Goal: Task Accomplishment & Management: Complete application form

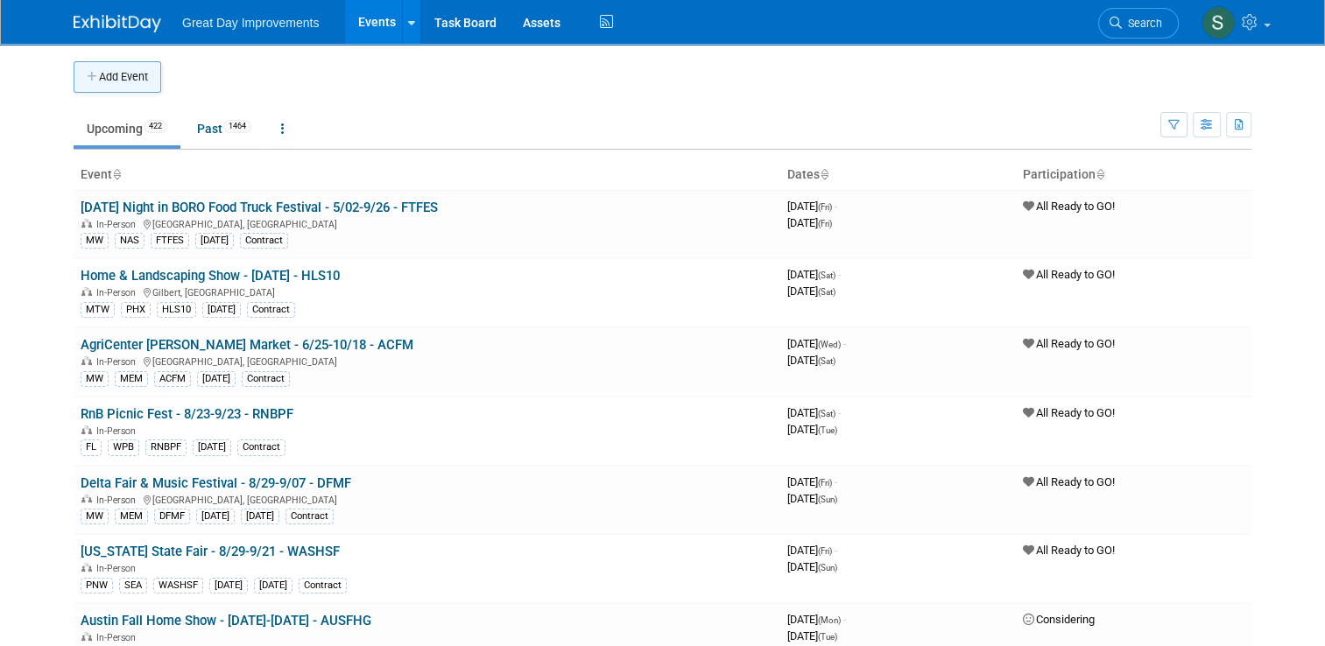
click at [116, 89] on button "Add Event" at bounding box center [118, 77] width 88 height 32
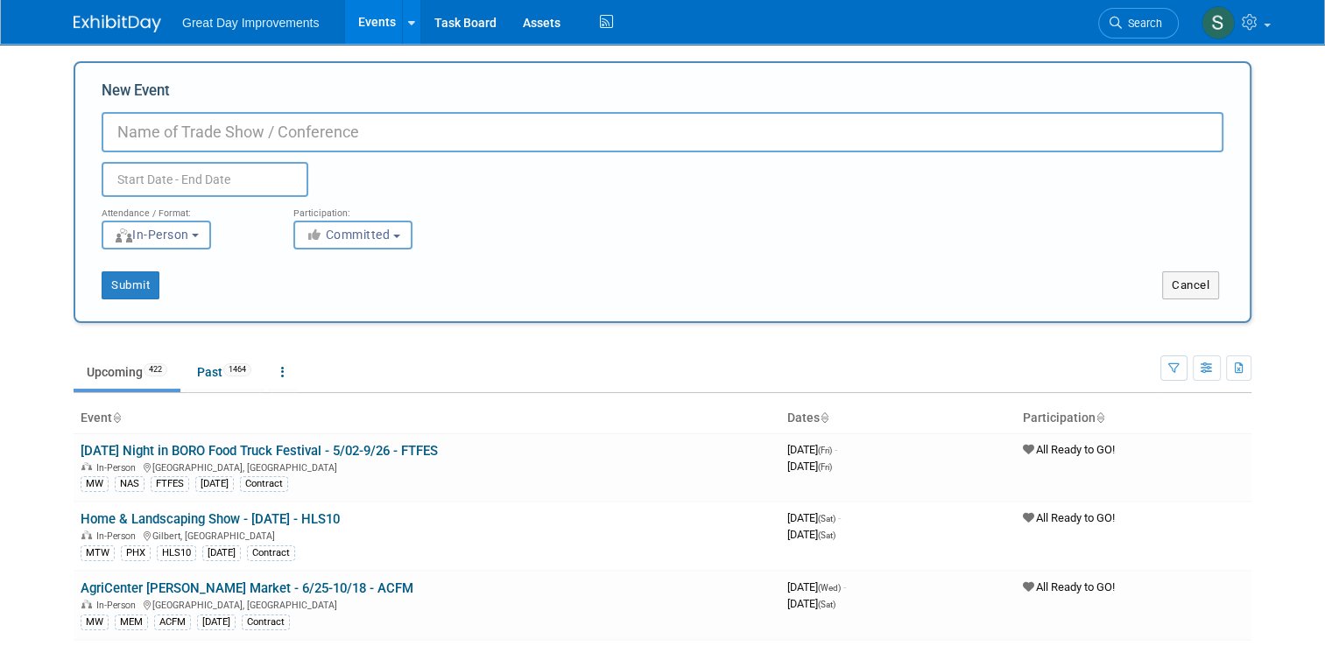
paste input "Port Orange Holiday Market"
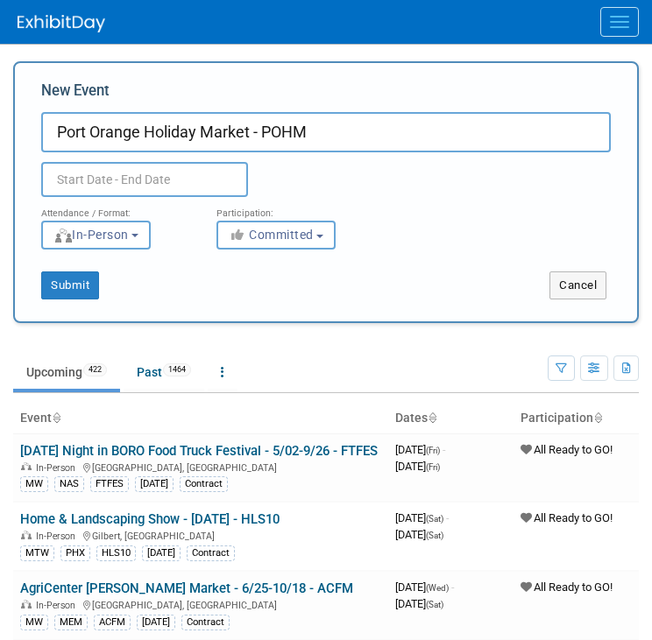
click at [261, 132] on input "Port Orange Holiday Market - POHM" at bounding box center [325, 132] width 569 height 40
type input "Port Orange Holiday Market - [DATE] - POHM"
click at [294, 235] on span "Committed" at bounding box center [271, 235] width 85 height 14
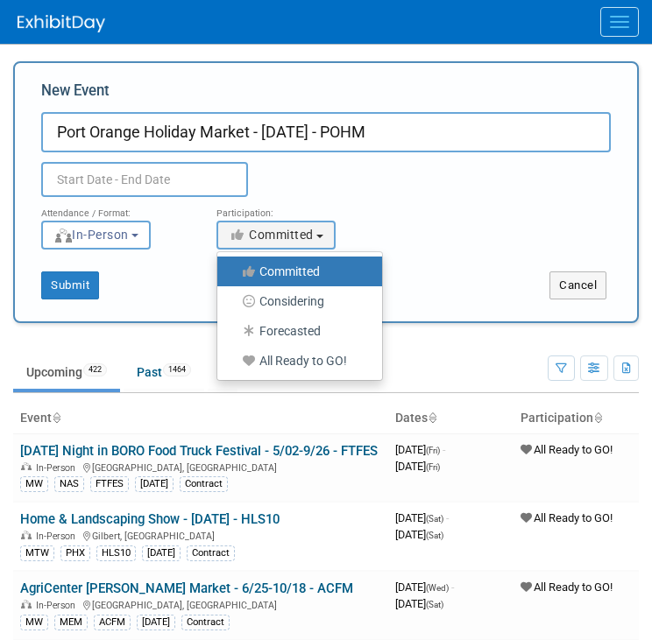
click at [291, 359] on label "All Ready to GO!" at bounding box center [295, 361] width 138 height 23
click at [233, 359] on input "All Ready to GO!" at bounding box center [227, 361] width 11 height 11
select select "102"
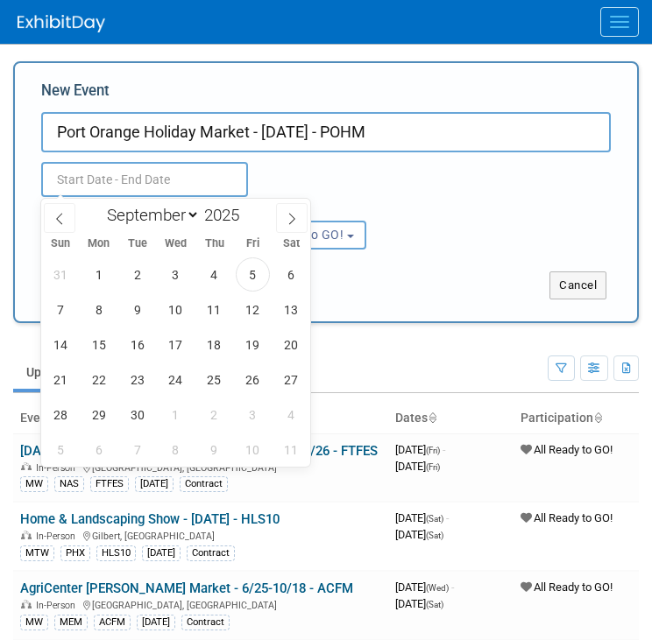
click at [214, 166] on input "text" at bounding box center [144, 179] width 207 height 35
click at [295, 218] on icon at bounding box center [292, 219] width 12 height 12
select select "10"
click at [287, 416] on span "29" at bounding box center [291, 415] width 34 height 34
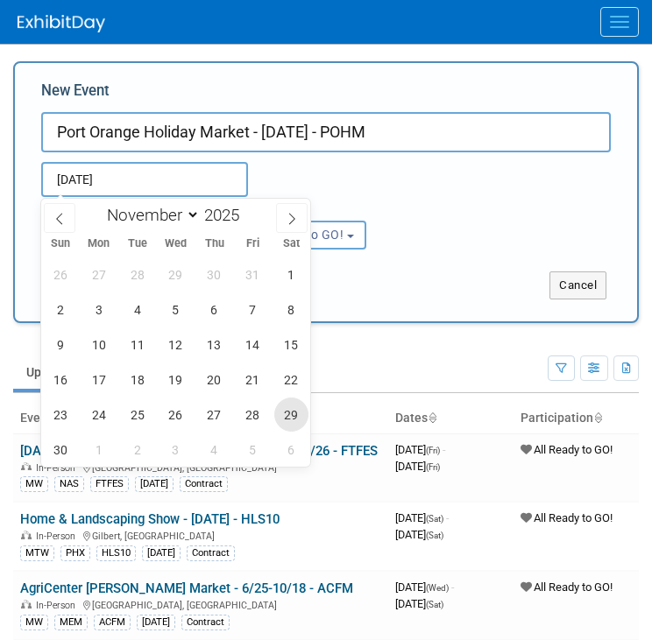
type input "Nov 29, 2025 to Nov 29, 2025"
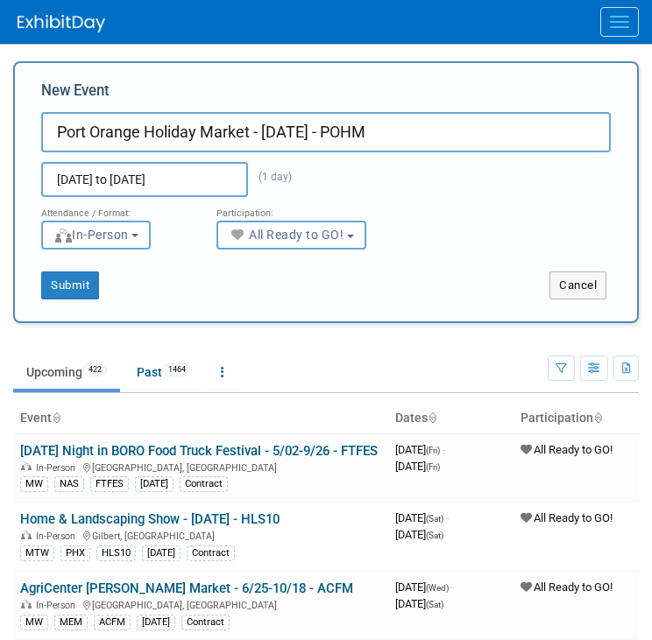
drag, startPoint x: 413, startPoint y: 318, endPoint x: 145, endPoint y: 285, distance: 270.1
click at [145, 285] on div "New Event Port Orange Holiday Market - 11/29/25 - POHM Nov 29, 2025 to Nov 29, …" at bounding box center [325, 192] width 625 height 262
click at [70, 286] on button "Submit" at bounding box center [70, 286] width 58 height 28
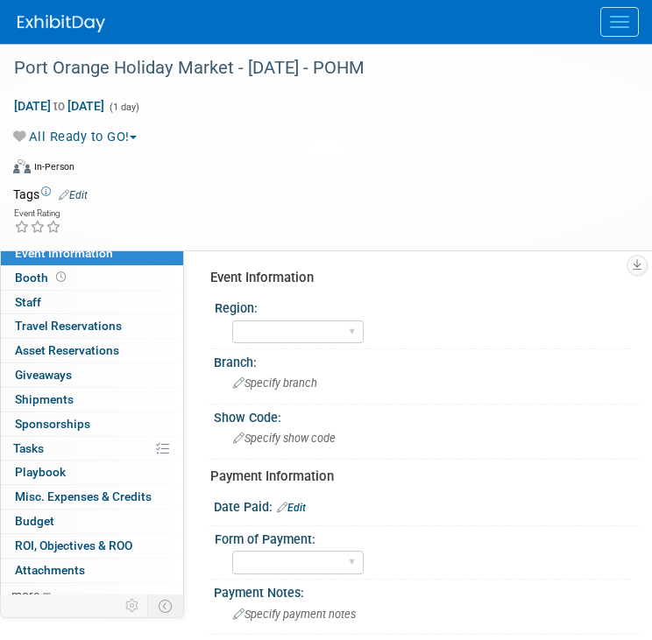
click at [80, 191] on link "Edit" at bounding box center [73, 195] width 29 height 12
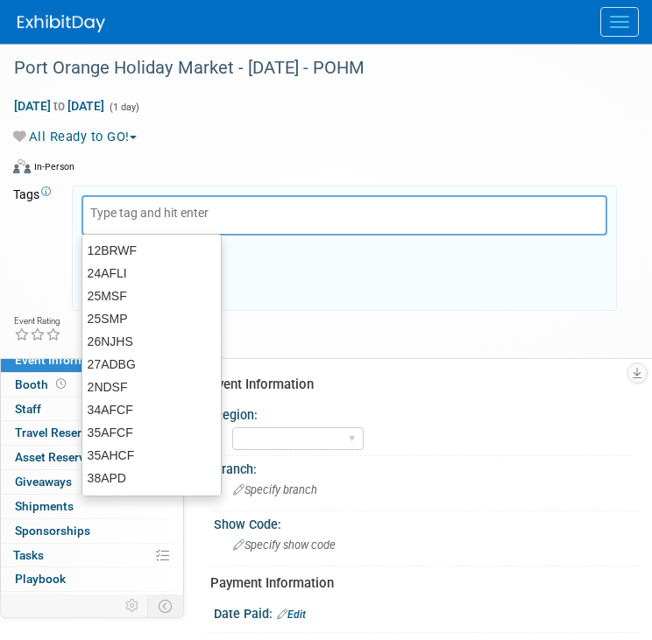
click at [122, 222] on div at bounding box center [344, 215] width 526 height 40
click at [117, 220] on div at bounding box center [344, 215] width 526 height 40
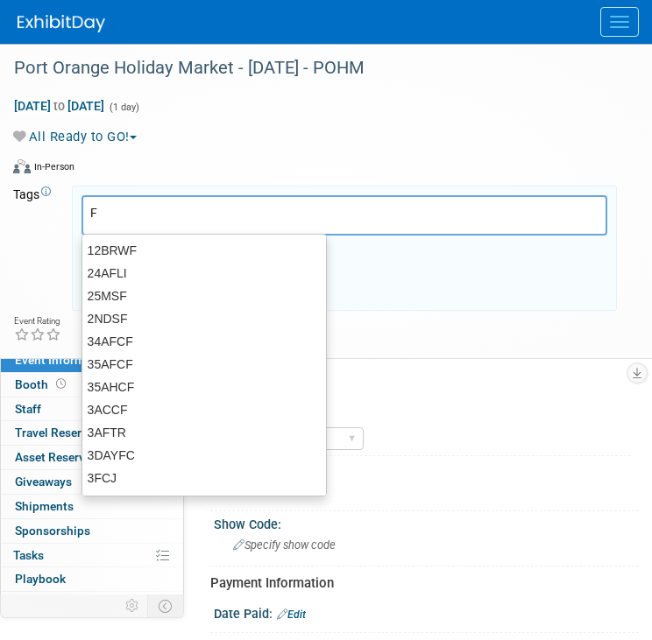
type input "FL"
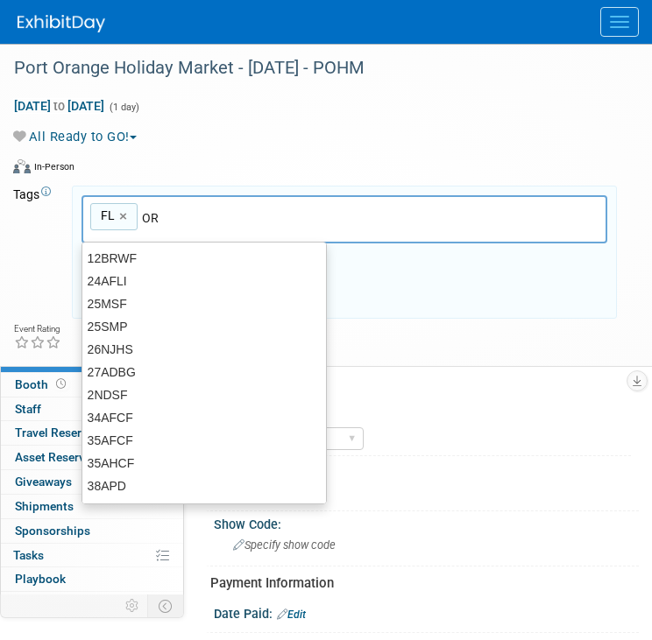
type input "ORL"
type input "FL, ORL"
type input "POHM"
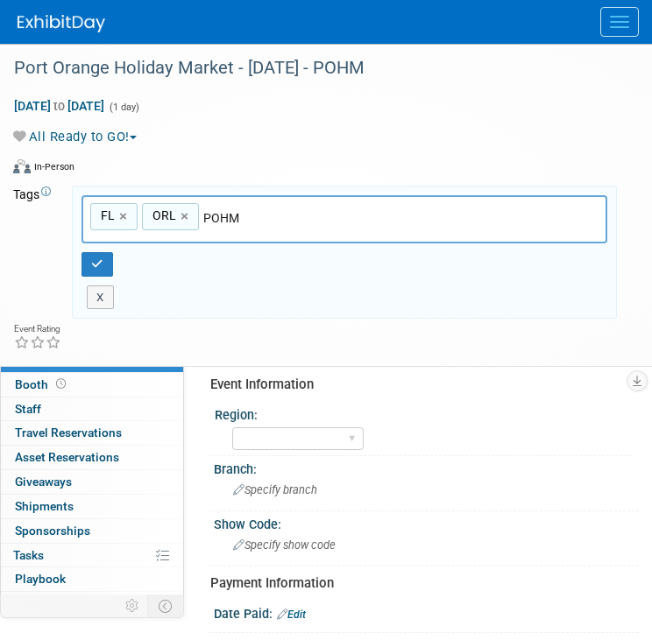
type input "FL, ORL, POHM"
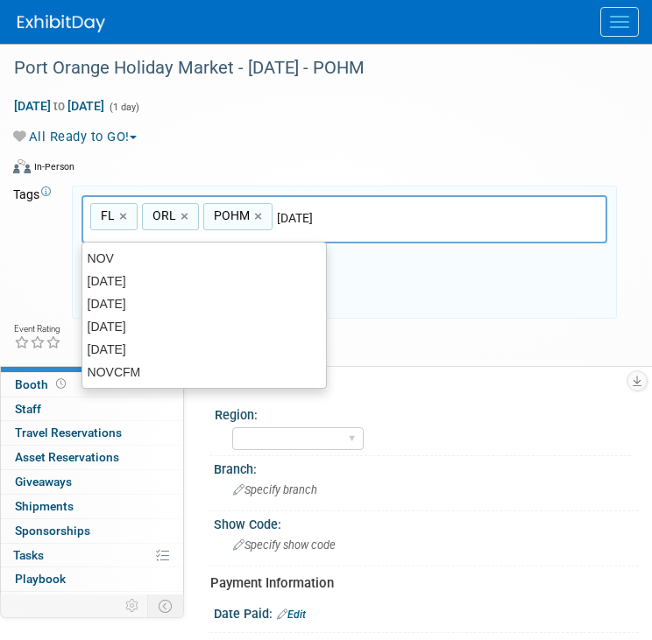
type input "[DATE]"
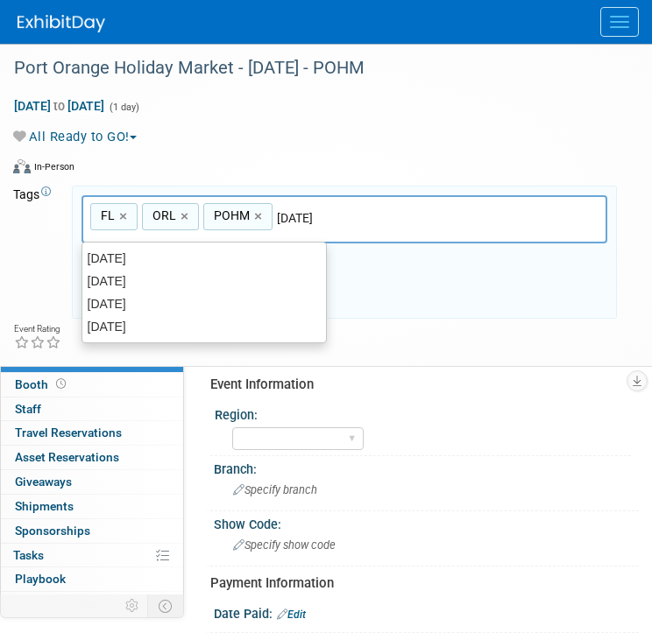
type input "FL, ORL, POHM, NOV25"
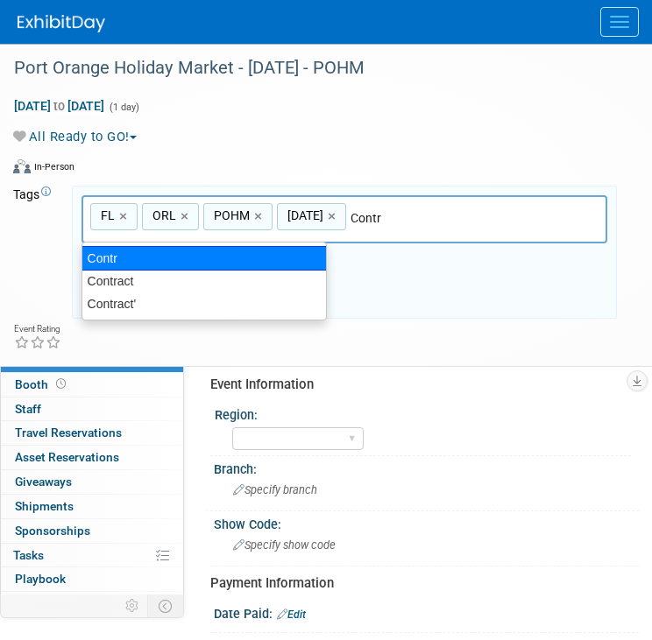
type input "Contract"
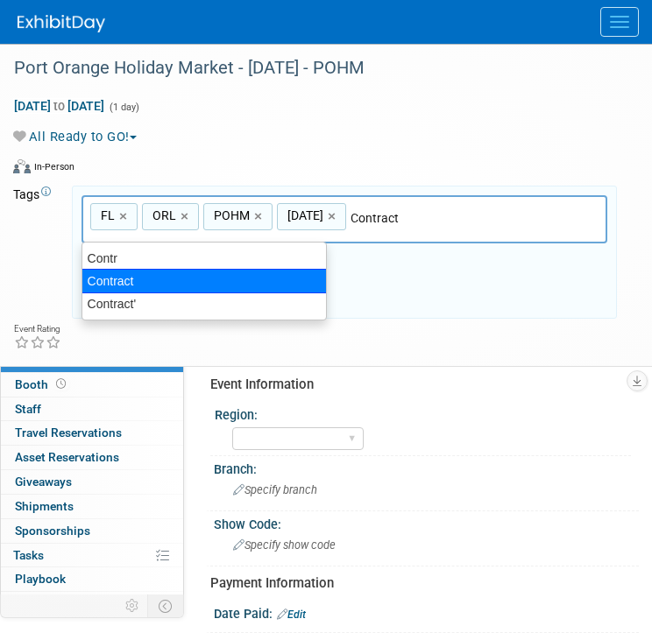
type input "FL, ORL, POHM, NOV25, Contract"
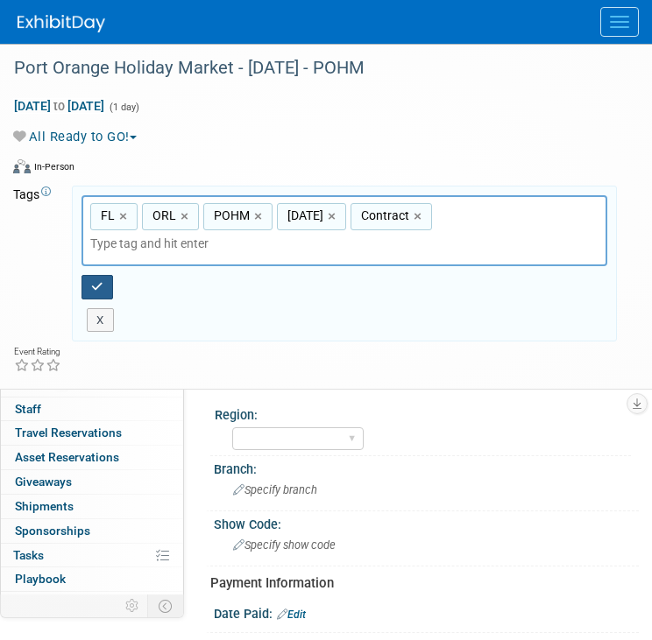
click at [99, 281] on icon "button" at bounding box center [97, 286] width 12 height 11
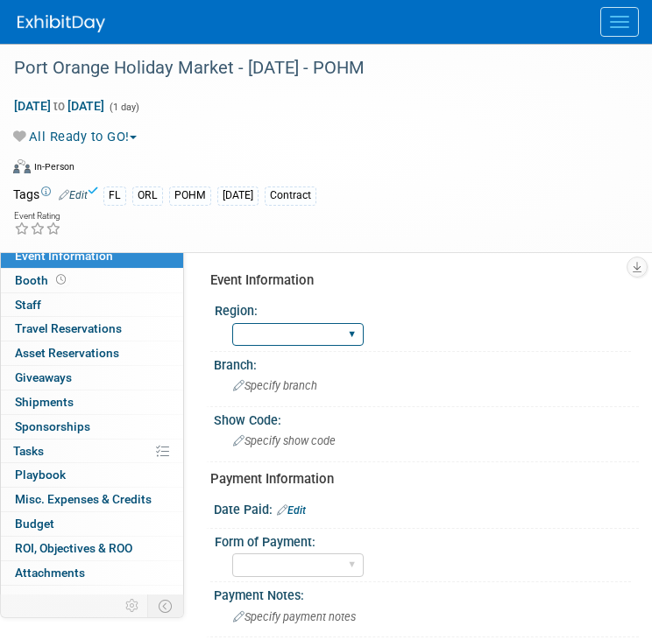
click at [264, 338] on select "GC MA MW MTW NE NEW OV PL PNW SA SE SC UMW FL" at bounding box center [297, 335] width 131 height 24
select select "FL"
click at [232, 323] on select "GC MA MW MTW NE NEW OV PL PNW SA SE SC UMW FL" at bounding box center [297, 335] width 131 height 24
click at [285, 385] on span "Specify branch" at bounding box center [275, 385] width 84 height 13
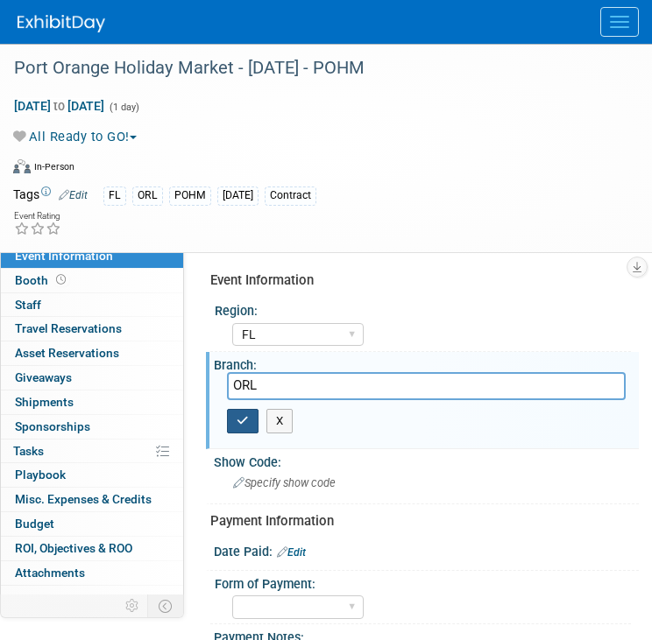
type input "ORL"
click at [245, 420] on icon "button" at bounding box center [243, 420] width 12 height 11
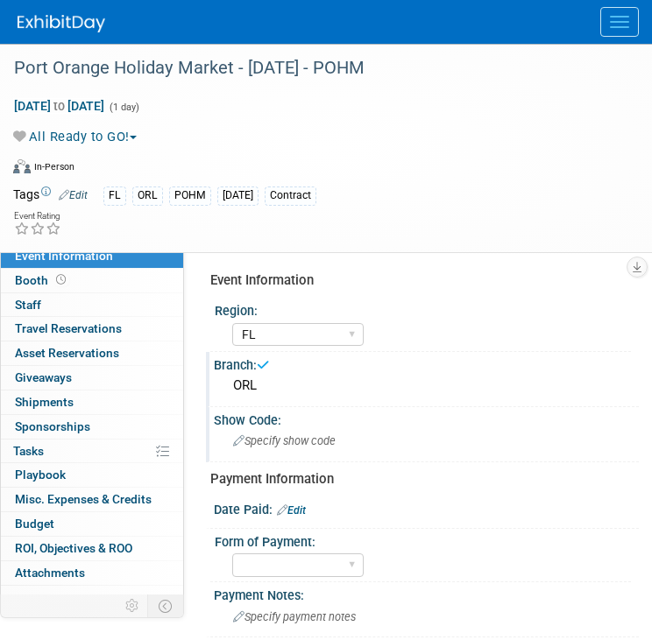
click at [279, 442] on span "Specify show code" at bounding box center [284, 440] width 102 height 13
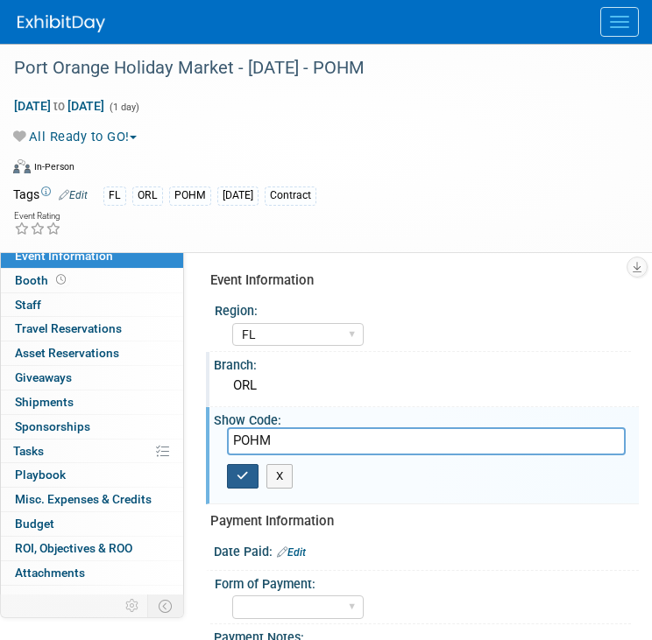
type input "POHM"
click at [250, 477] on button "button" at bounding box center [243, 476] width 32 height 25
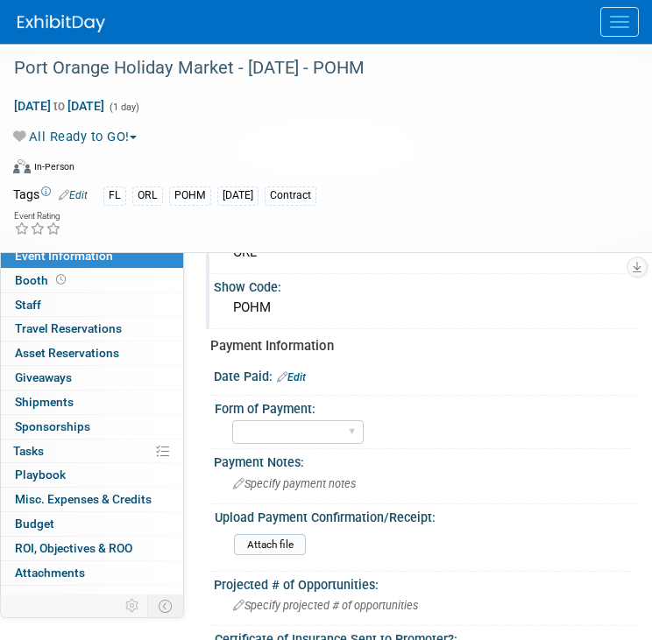
scroll to position [144, 0]
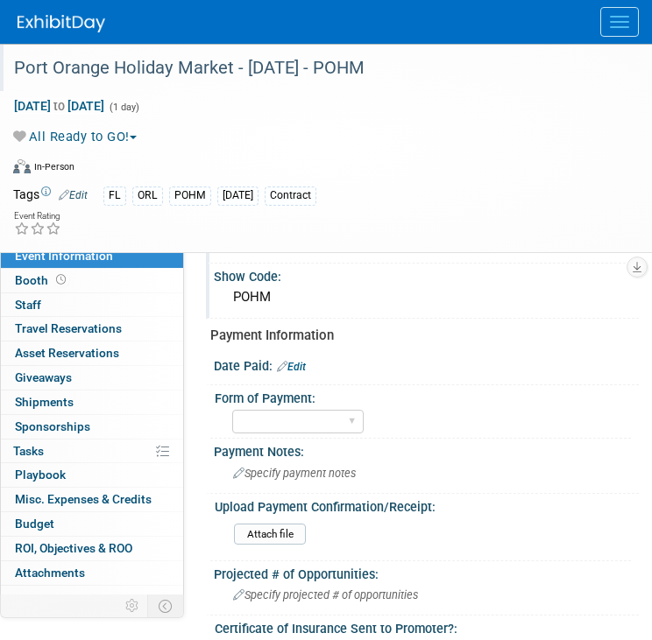
click at [186, 66] on div "Port Orange Holiday Market - [DATE] - POHM" at bounding box center [312, 69] width 609 height 32
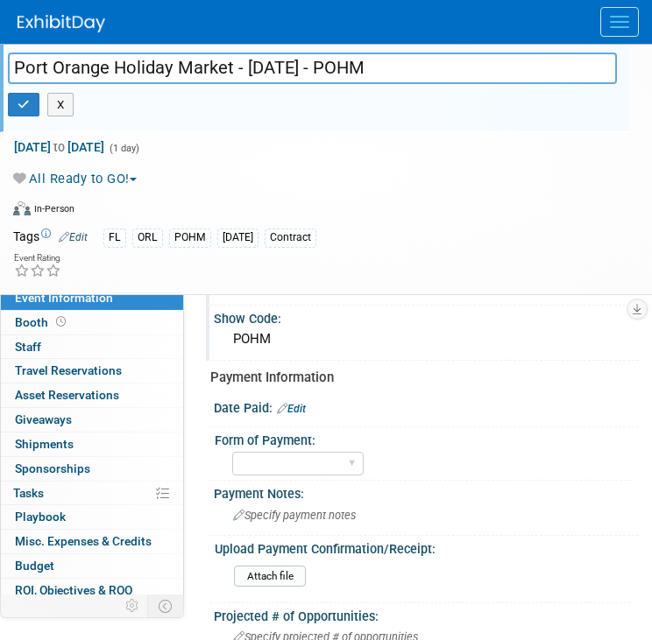
click at [210, 67] on input "Port Orange Holiday Market - [DATE] - POHM" at bounding box center [312, 68] width 609 height 31
click at [244, 69] on input "Port Orange Holiday Market - [DATE] - POHM" at bounding box center [312, 68] width 609 height 31
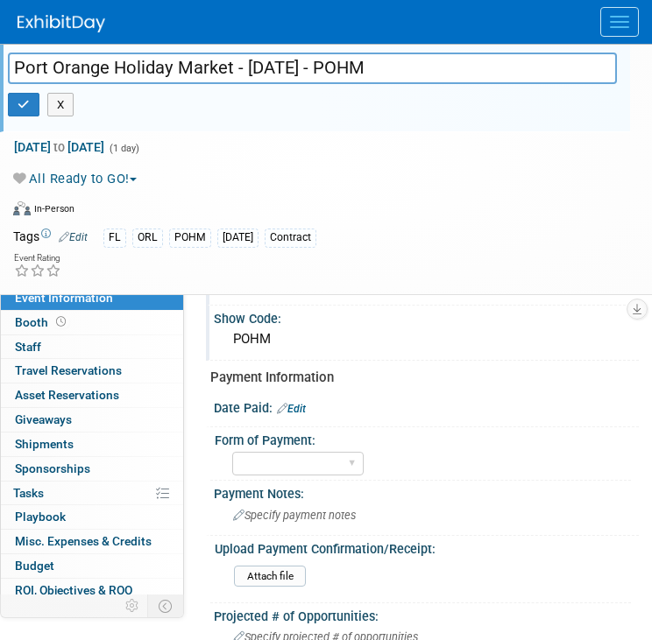
drag, startPoint x: 230, startPoint y: 68, endPoint x: 12, endPoint y: 61, distance: 217.4
click at [12, 61] on input "Port Orange Holiday Market - [DATE] - POHM" at bounding box center [312, 68] width 609 height 31
click at [15, 108] on button "button" at bounding box center [24, 105] width 32 height 25
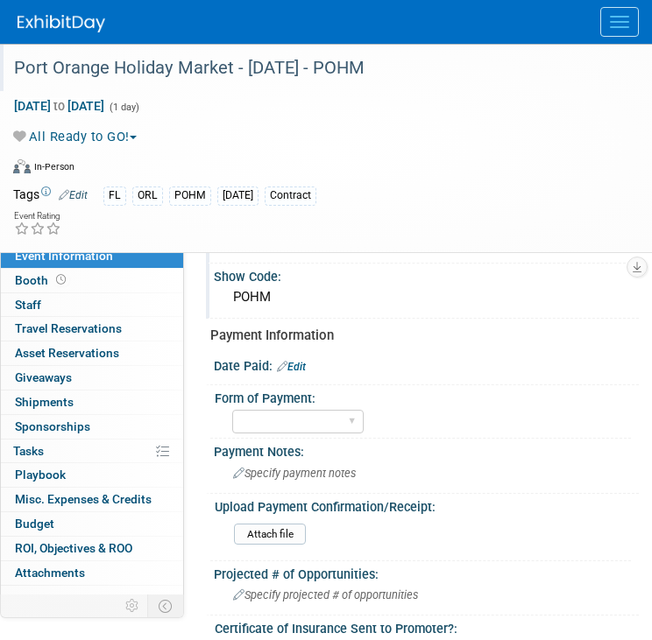
click at [202, 70] on div "Port Orange Holiday Market - [DATE] - POHM" at bounding box center [312, 69] width 609 height 32
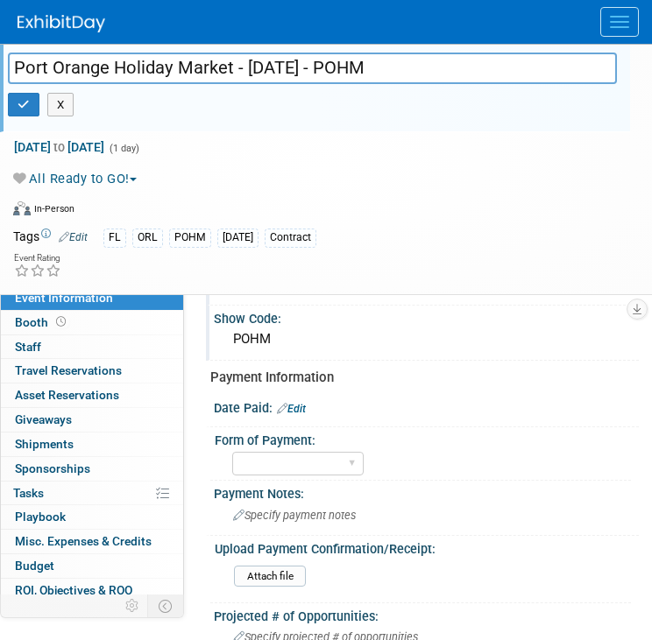
drag, startPoint x: 235, startPoint y: 69, endPoint x: 8, endPoint y: 67, distance: 226.9
click at [8, 67] on input "Port Orange Holiday Market - [DATE] - POHM" at bounding box center [312, 68] width 609 height 31
click at [20, 105] on icon "button" at bounding box center [24, 104] width 12 height 11
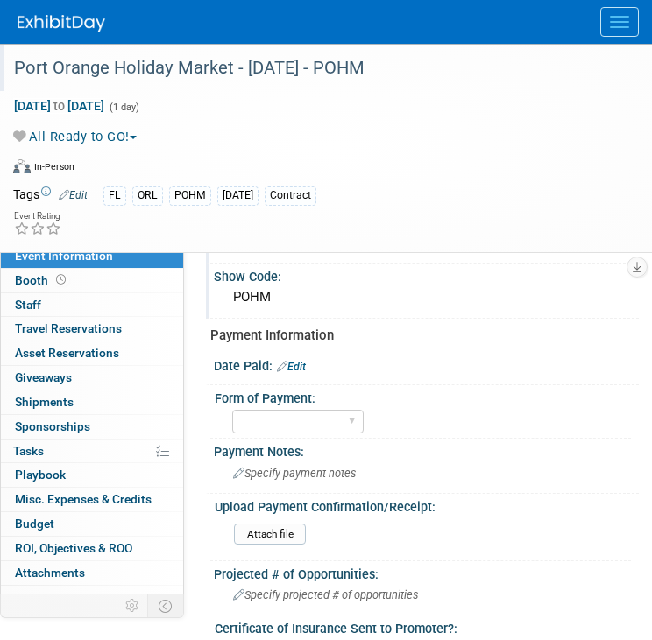
click at [71, 20] on img at bounding box center [62, 24] width 88 height 18
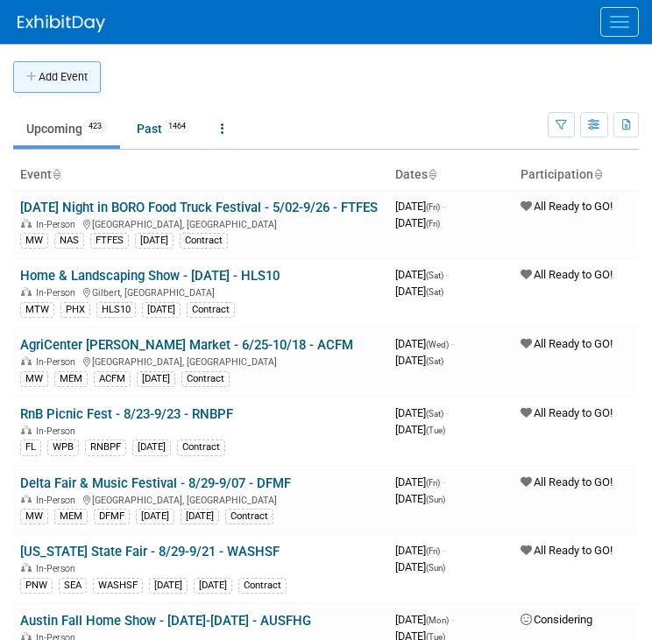
click at [70, 70] on button "Add Event" at bounding box center [57, 77] width 88 height 32
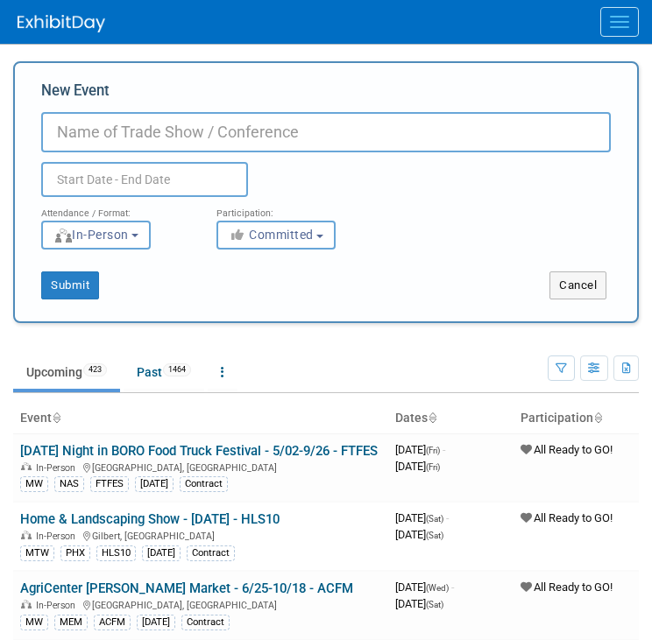
paste input "West Lampeter Fair"
click at [266, 134] on input "West Lampeter Fair" at bounding box center [325, 132] width 569 height 40
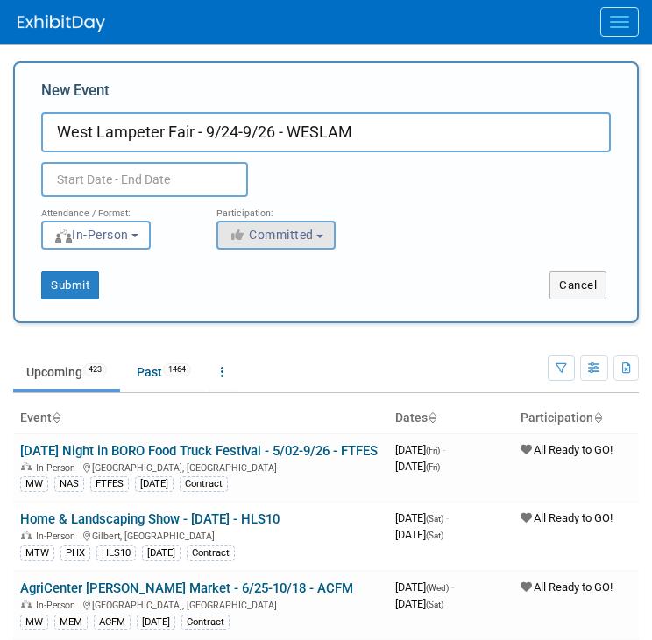
type input "West Lampeter Fair - 9/24-9/26 - WESLAM"
click at [245, 230] on icon "button" at bounding box center [239, 235] width 20 height 12
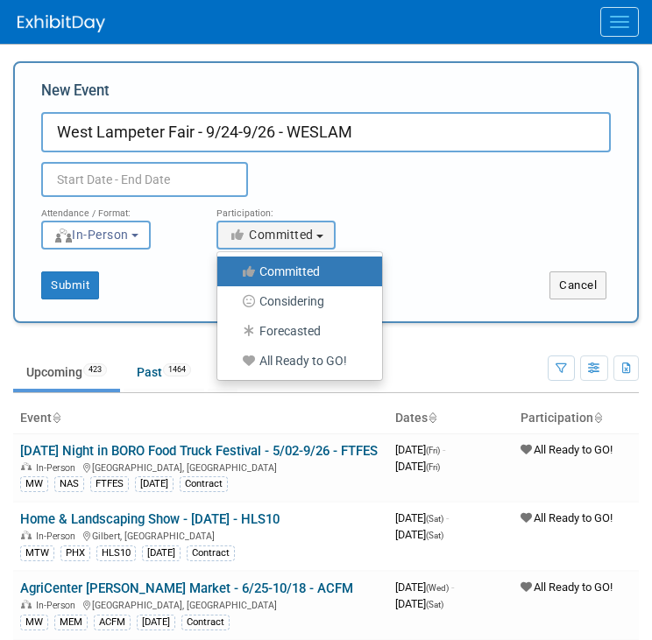
click at [270, 367] on label "All Ready to GO!" at bounding box center [295, 361] width 138 height 23
click at [233, 367] on input "All Ready to GO!" at bounding box center [227, 361] width 11 height 11
select select "102"
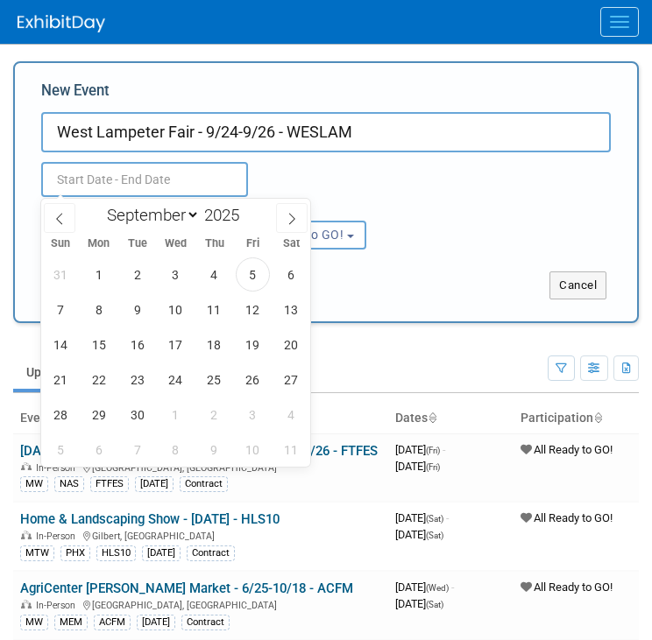
click at [173, 187] on input "text" at bounding box center [144, 179] width 207 height 35
click at [173, 381] on span "24" at bounding box center [176, 380] width 34 height 34
click at [254, 383] on span "26" at bounding box center [253, 380] width 34 height 34
type input "Sep 24, 2025 to Sep 26, 2025"
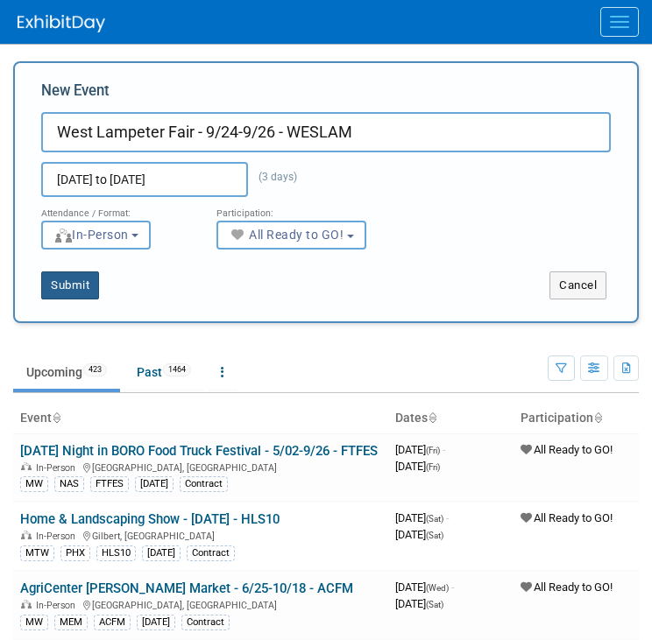
click at [74, 283] on button "Submit" at bounding box center [70, 286] width 58 height 28
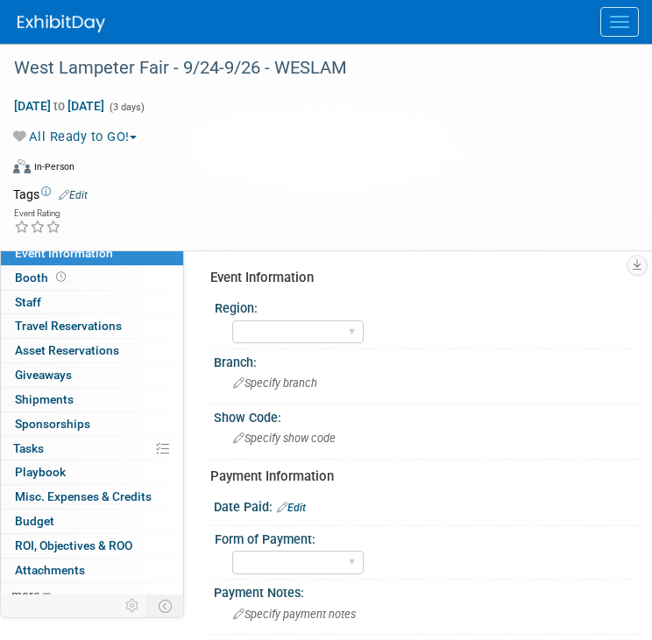
click at [86, 201] on td "Tags Edit" at bounding box center [50, 195] width 74 height 18
click at [78, 193] on link "Edit" at bounding box center [73, 195] width 29 height 12
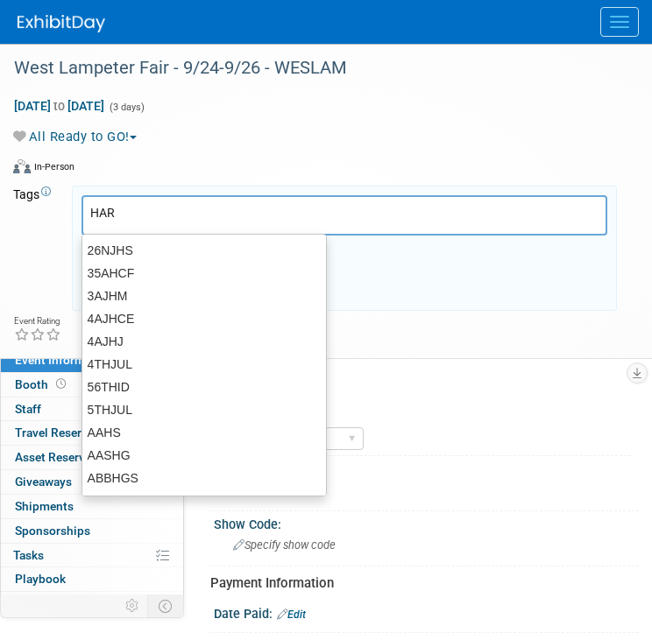
type input "HAR"
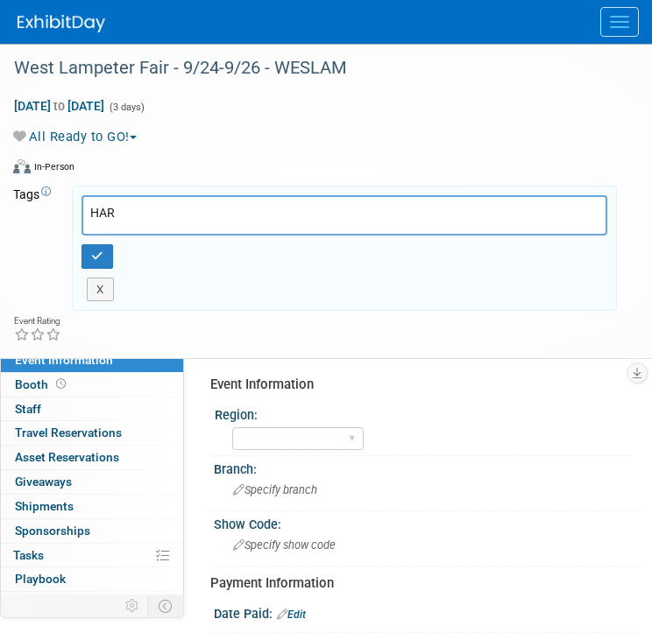
type input "HAR"
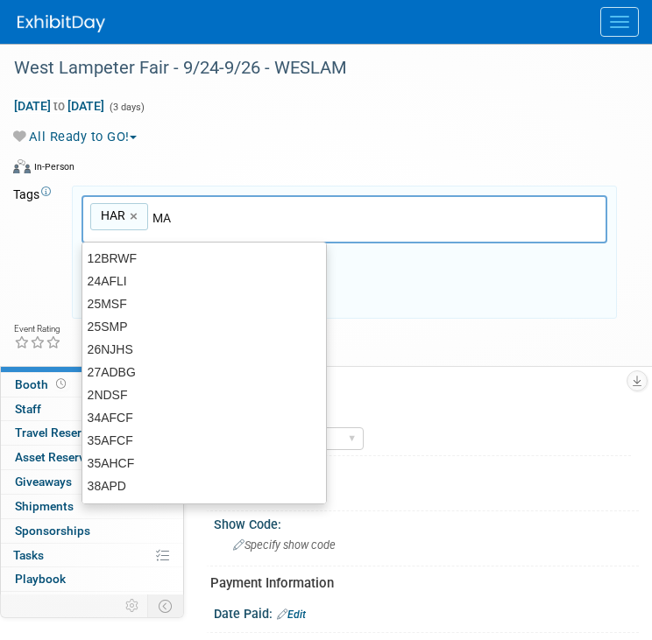
type input "MA"
type input "HAR, MA"
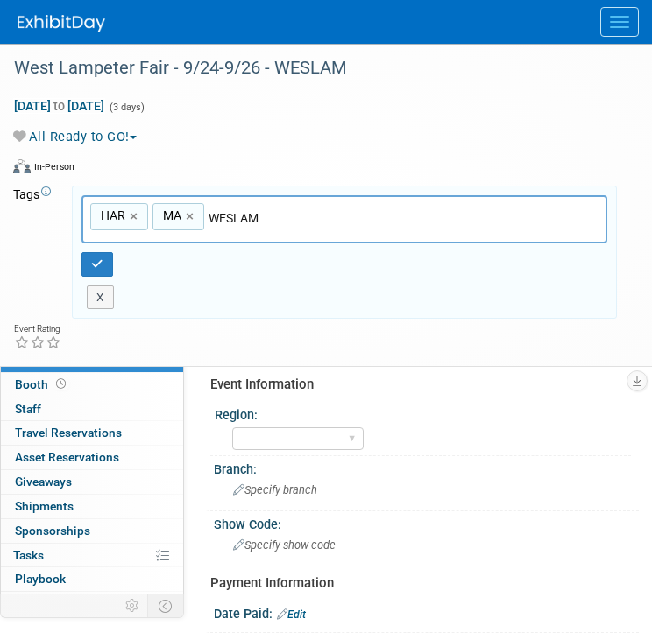
type input "WESLAM"
type input "HAR, MA, WESLAM"
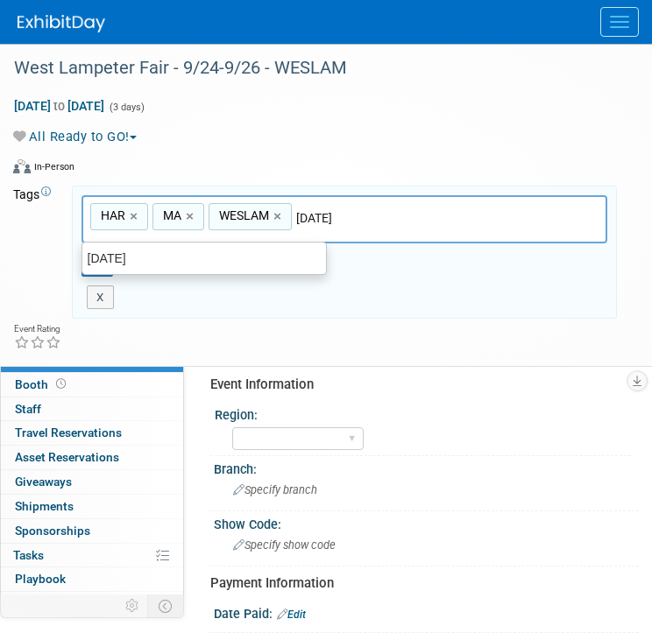
type input "[DATE]"
type input "HAR, MA, WESLAM, SEPT25"
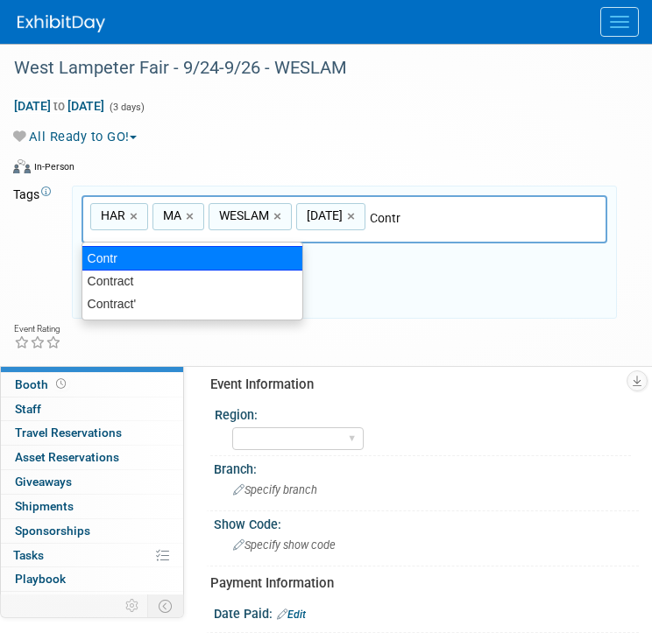
type input "Contract"
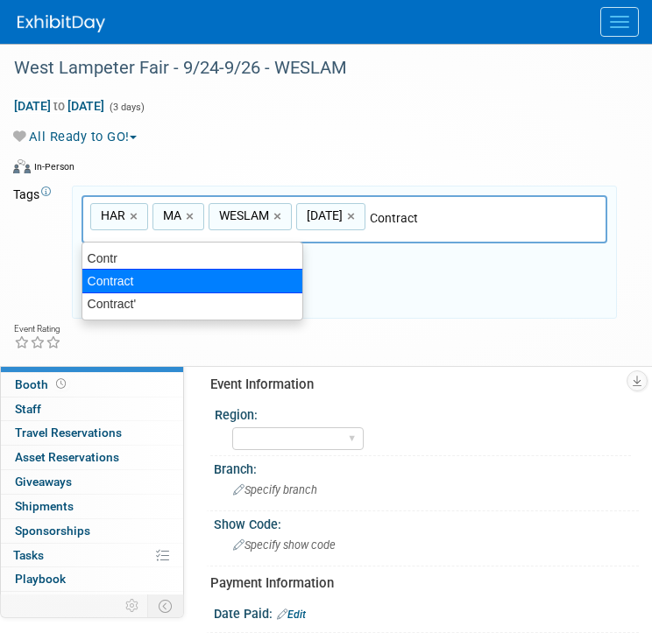
type input "HAR, MA, WESLAM, SEPT25, Contract"
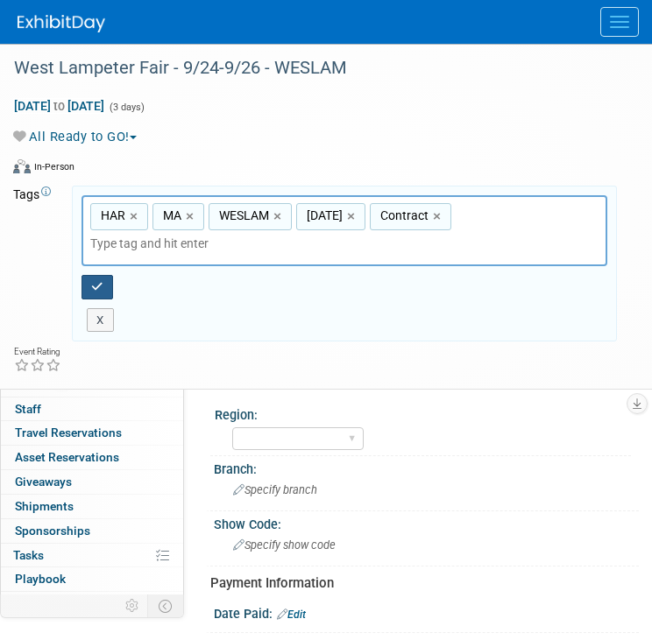
click at [91, 281] on icon "button" at bounding box center [97, 286] width 12 height 11
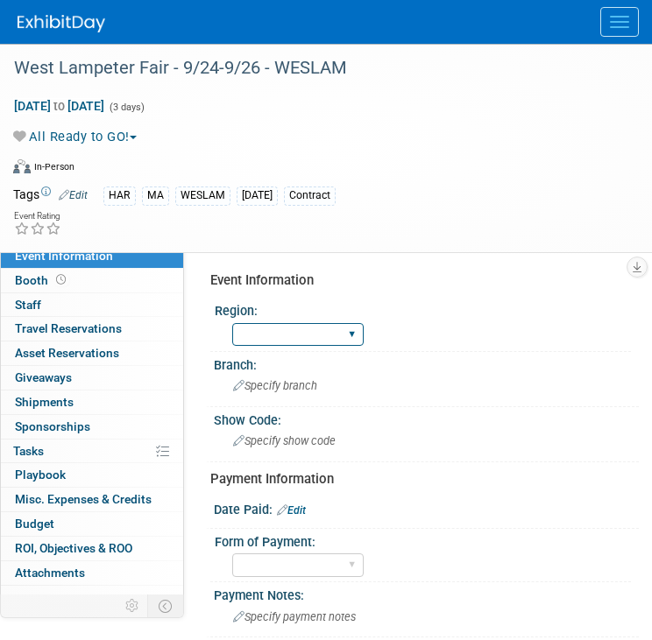
click at [298, 345] on select "GC MA MW MTW NE NEW OV PL PNW SA SE SC UMW FL" at bounding box center [297, 335] width 131 height 24
click at [277, 330] on select "GC MA MW MTW NE NEW OV PL PNW SA SE SC UMW FL" at bounding box center [297, 335] width 131 height 24
select select "MA"
click at [232, 323] on select "GC MA MW MTW NE NEW OV PL PNW SA SE SC UMW FL" at bounding box center [297, 335] width 131 height 24
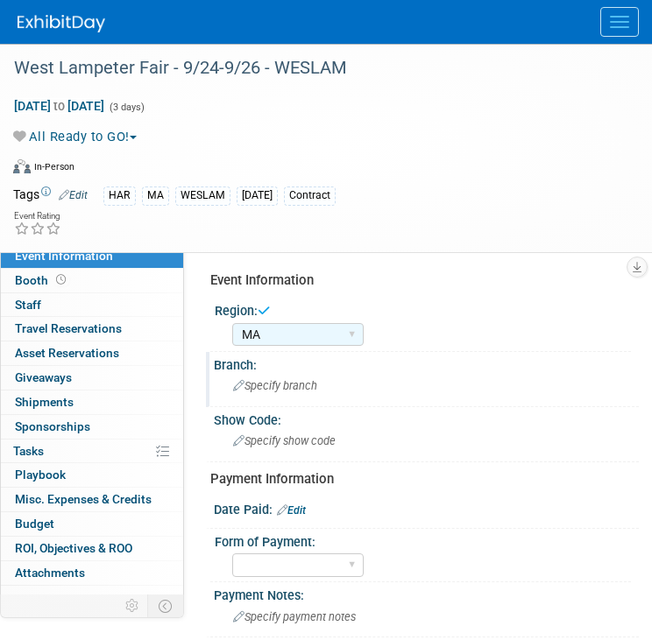
click at [268, 383] on span "Specify branch" at bounding box center [275, 385] width 84 height 13
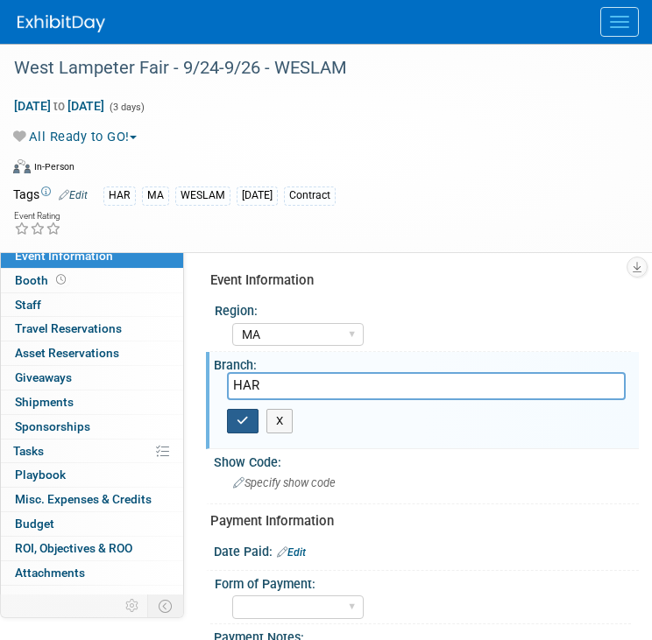
type input "HAR"
click at [246, 427] on button "button" at bounding box center [243, 421] width 32 height 25
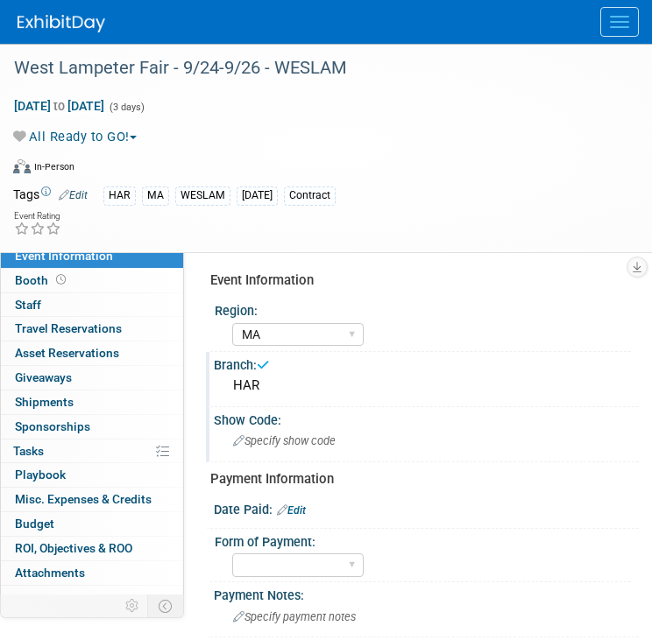
click at [287, 447] on span "Specify show code" at bounding box center [284, 440] width 102 height 13
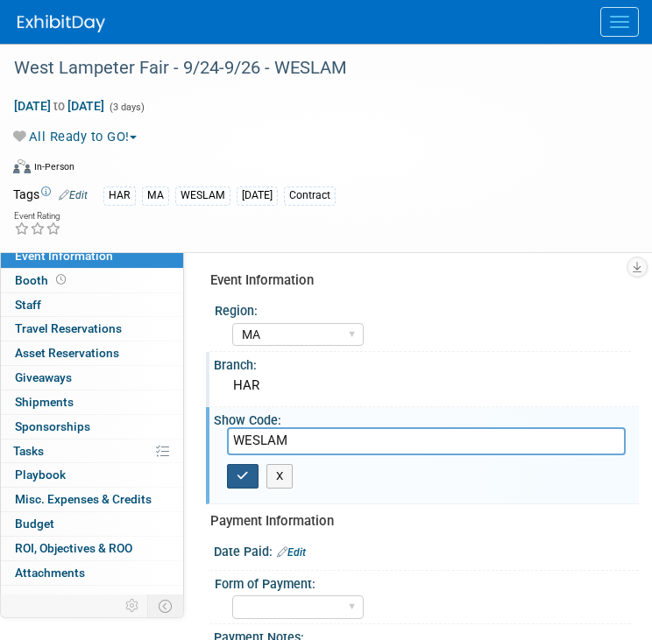
type input "WESLAM"
click at [247, 479] on icon "button" at bounding box center [243, 475] width 12 height 11
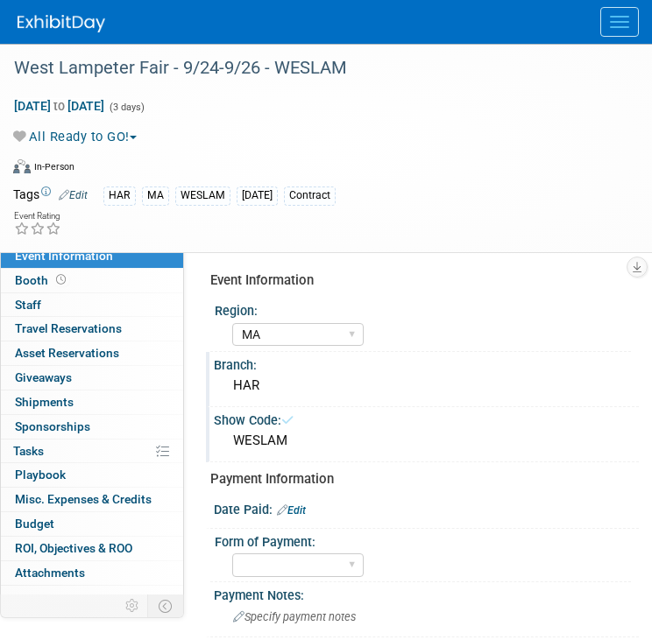
click at [247, 479] on div "Payment Information" at bounding box center [417, 479] width 415 height 18
click at [305, 507] on link "Edit" at bounding box center [291, 511] width 29 height 12
select select "8"
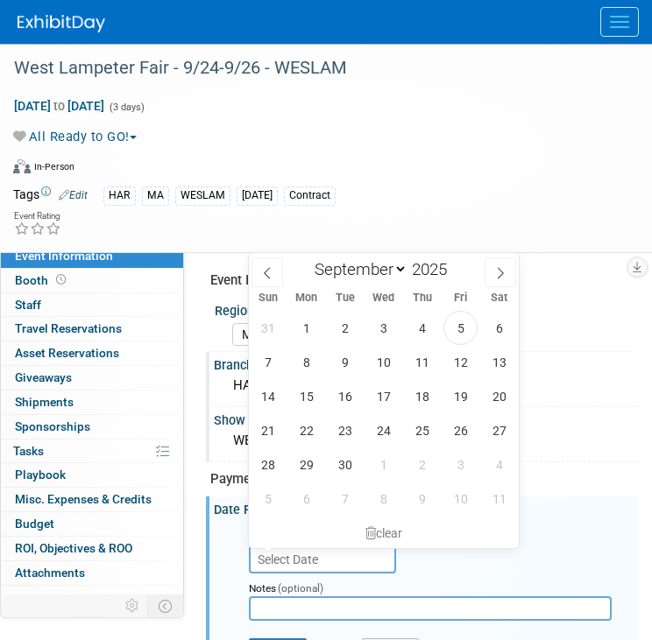
click at [305, 560] on input "text" at bounding box center [322, 560] width 147 height 28
click at [461, 328] on span "5" at bounding box center [460, 328] width 34 height 34
type input "Sep 5, 2025"
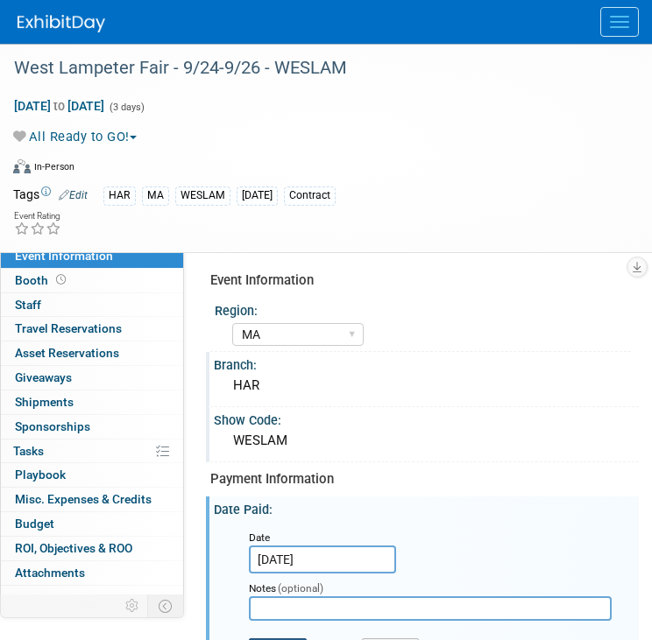
click at [284, 639] on button "Save" at bounding box center [278, 652] width 58 height 26
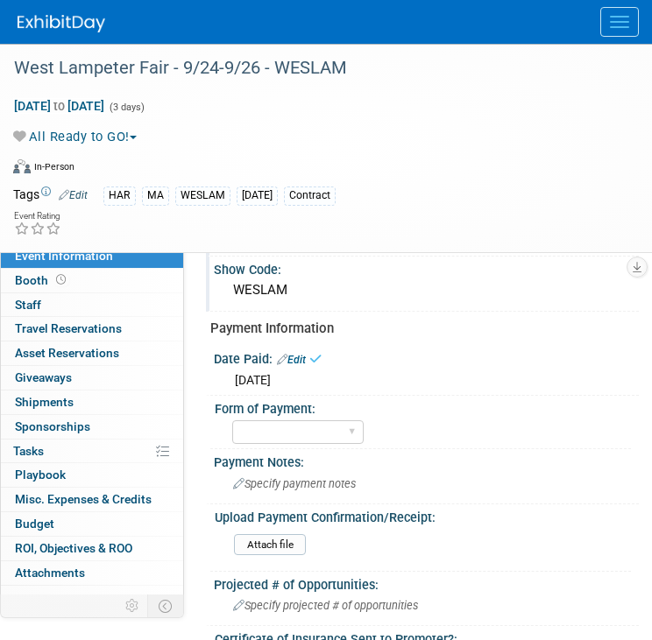
scroll to position [155, 0]
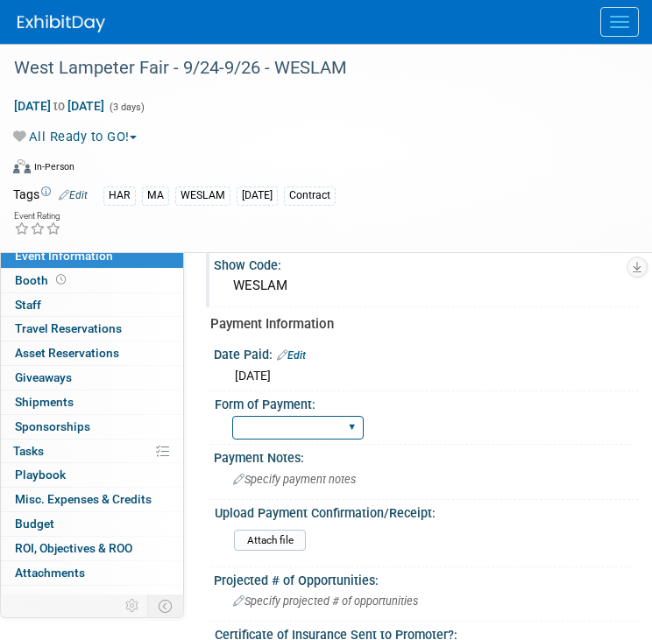
click at [363, 416] on select "Paid via CC Check Requested Pay at the Gate Other" at bounding box center [297, 428] width 131 height 24
select select "Pay at the Gate"
click at [232, 416] on select "Paid via CC Check Requested Pay at the Gate Other" at bounding box center [297, 428] width 131 height 24
click at [307, 477] on span "Specify payment notes" at bounding box center [294, 479] width 123 height 13
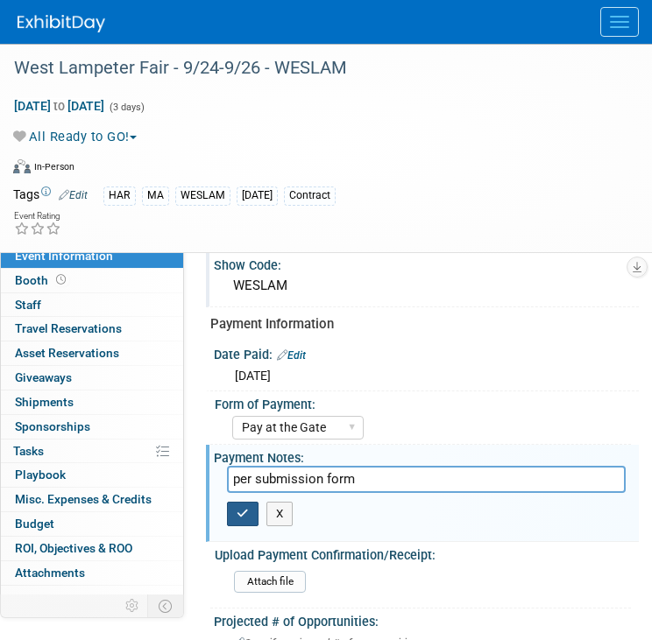
type input "per submission form"
click at [244, 517] on button "button" at bounding box center [243, 514] width 32 height 25
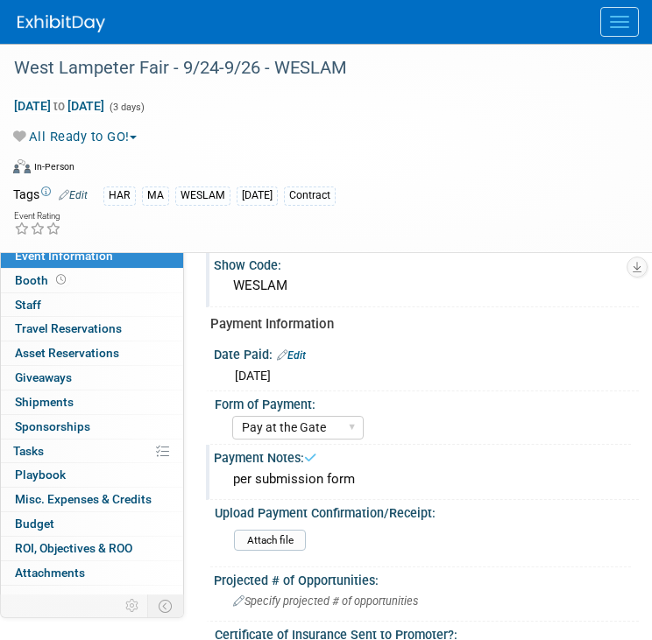
click at [38, 4] on div at bounding box center [335, 22] width 634 height 44
click at [38, 13] on link at bounding box center [72, 15] width 109 height 14
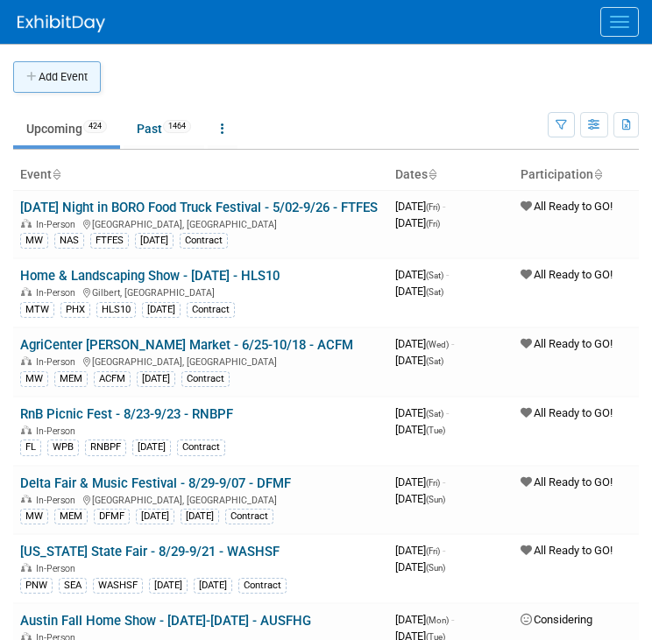
click at [63, 85] on button "Add Event" at bounding box center [57, 77] width 88 height 32
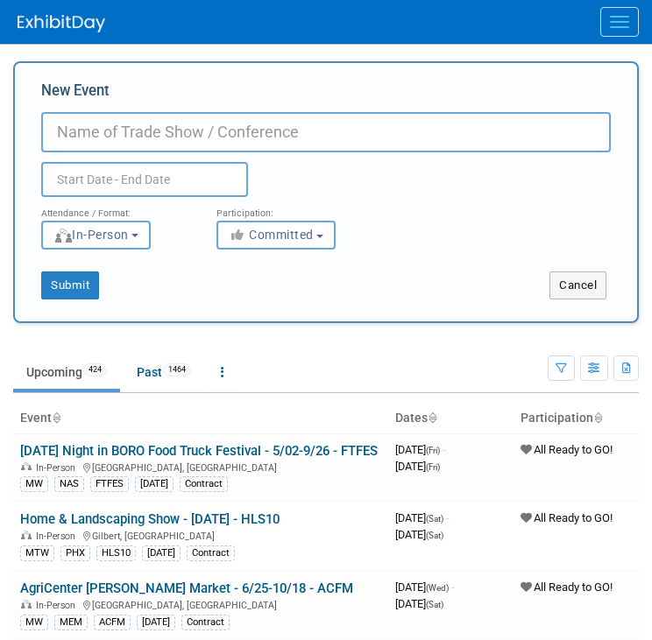
paste input "Daytona Food Fest & Craft Fair"
type input "Daytona Food Fest & Craft Fair - 11/8-11/9 - DFFCF"
click at [274, 250] on div "Submit Cancel" at bounding box center [326, 275] width 596 height 50
click at [274, 247] on button "Committed" at bounding box center [275, 235] width 119 height 29
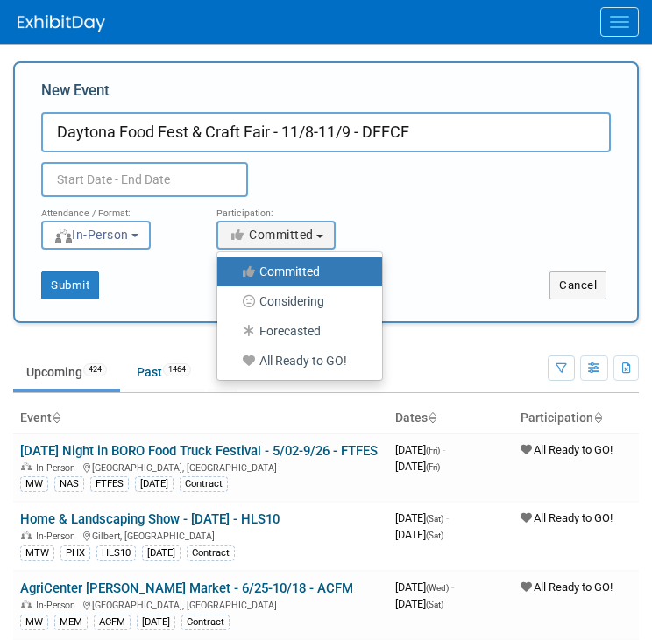
click at [292, 359] on label "All Ready to GO!" at bounding box center [295, 361] width 138 height 23
click at [233, 359] on input "All Ready to GO!" at bounding box center [227, 361] width 11 height 11
select select "102"
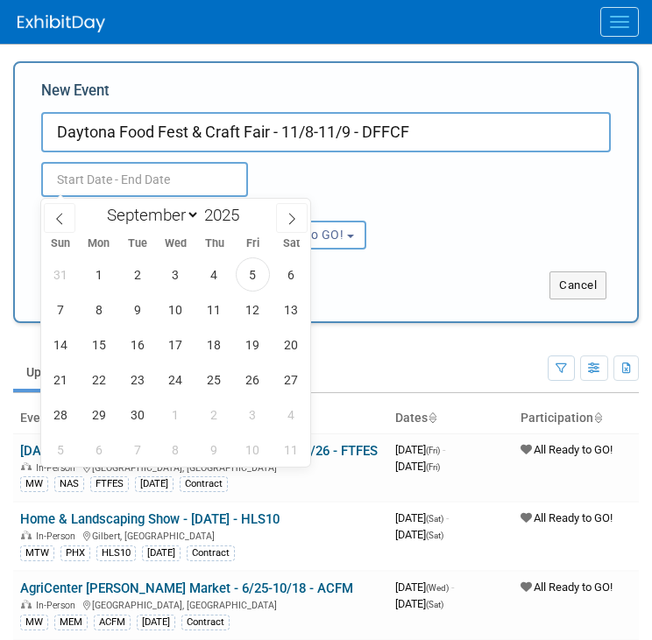
click at [189, 183] on input "text" at bounding box center [144, 179] width 207 height 35
click at [294, 213] on icon at bounding box center [292, 219] width 12 height 12
select select "10"
click at [293, 314] on span "8" at bounding box center [291, 310] width 34 height 34
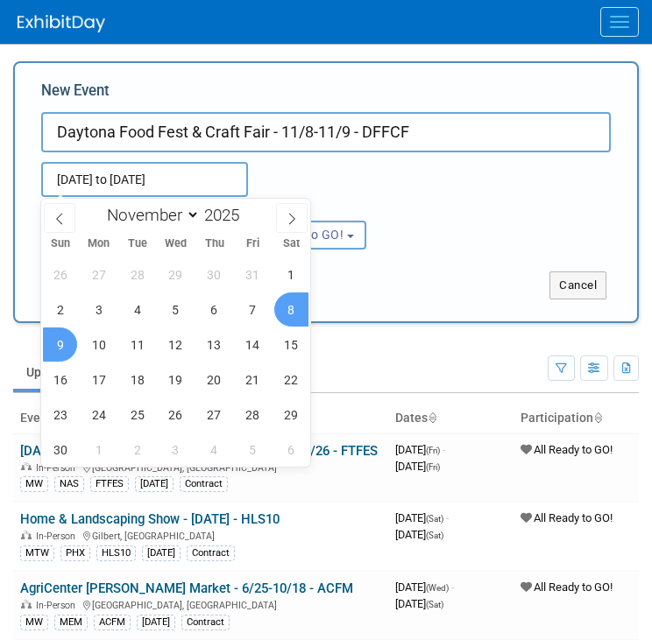
click at [56, 354] on span "9" at bounding box center [60, 345] width 34 height 34
type input "[DATE] to [DATE]"
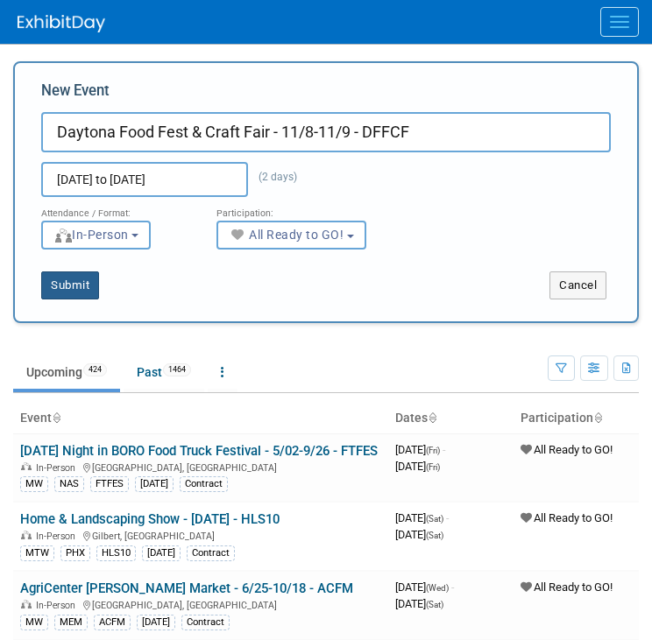
click at [70, 289] on button "Submit" at bounding box center [70, 286] width 58 height 28
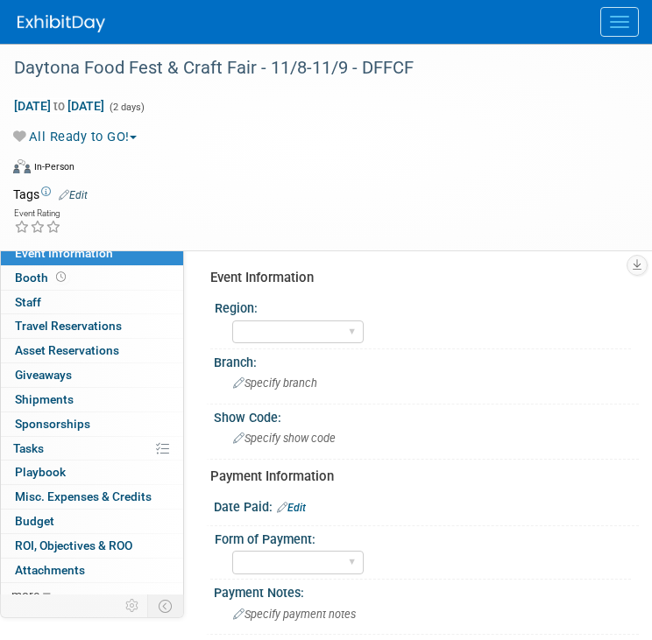
click at [83, 199] on link "Edit" at bounding box center [73, 195] width 29 height 12
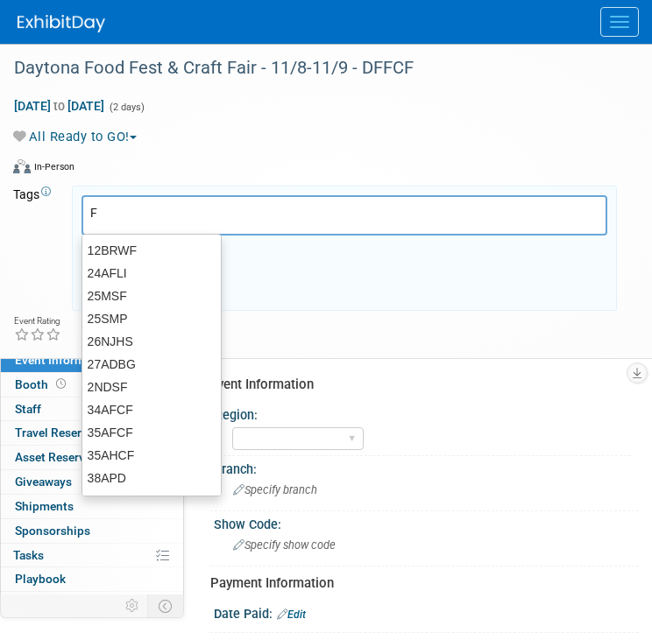
type input "FL"
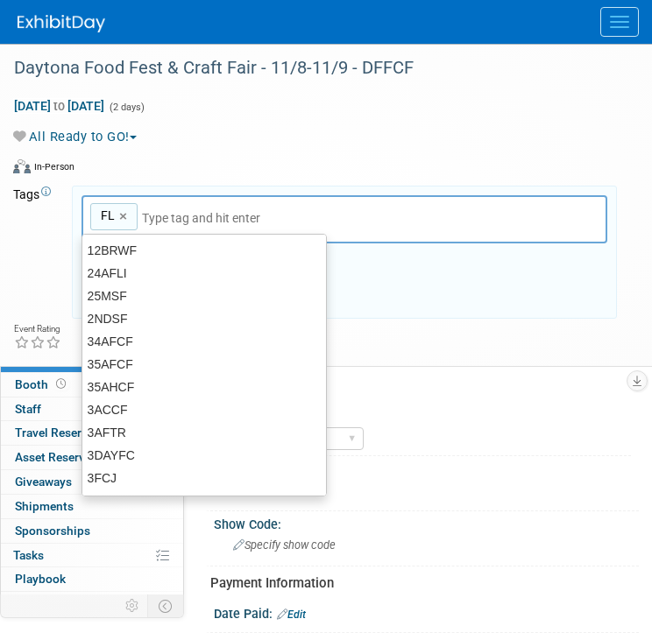
type input "FL"
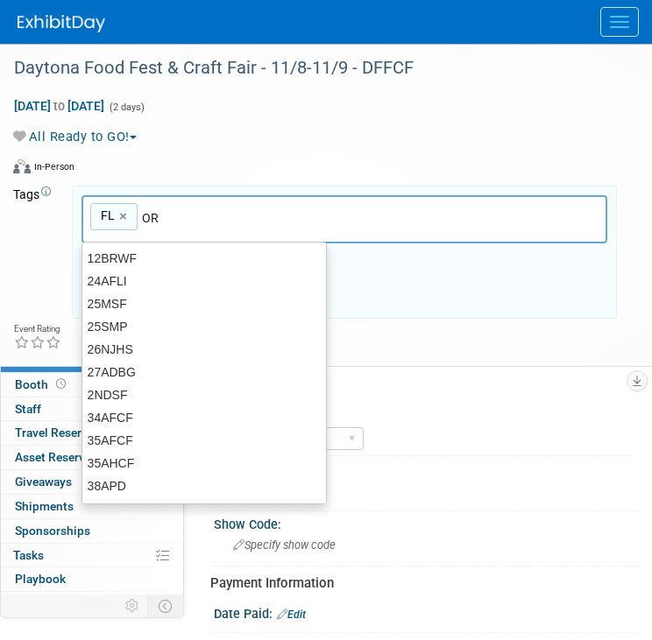
type input "ORL"
type input "FL, [GEOGRAPHIC_DATA]"
type input "C"
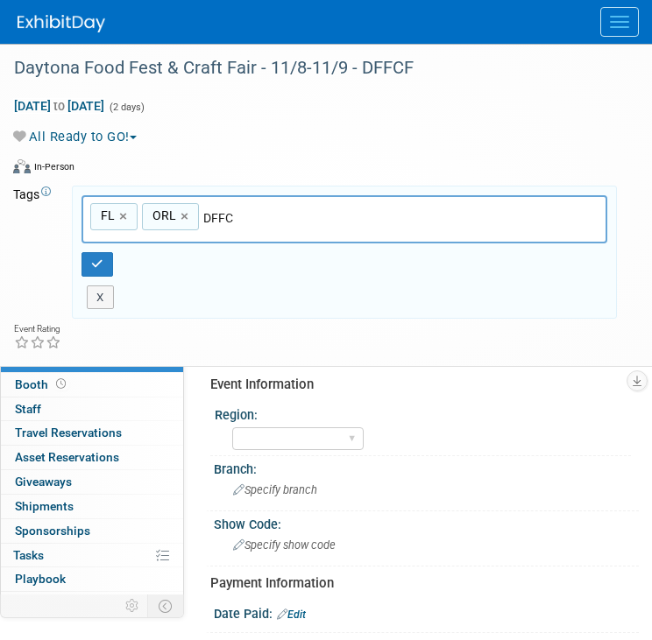
type input "DFFCF"
type input "FL, ORL, DFFCF"
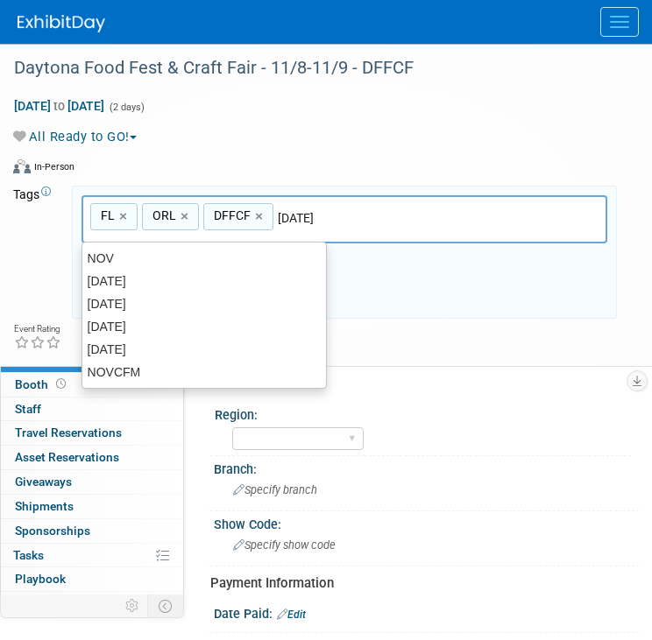
type input "[DATE]"
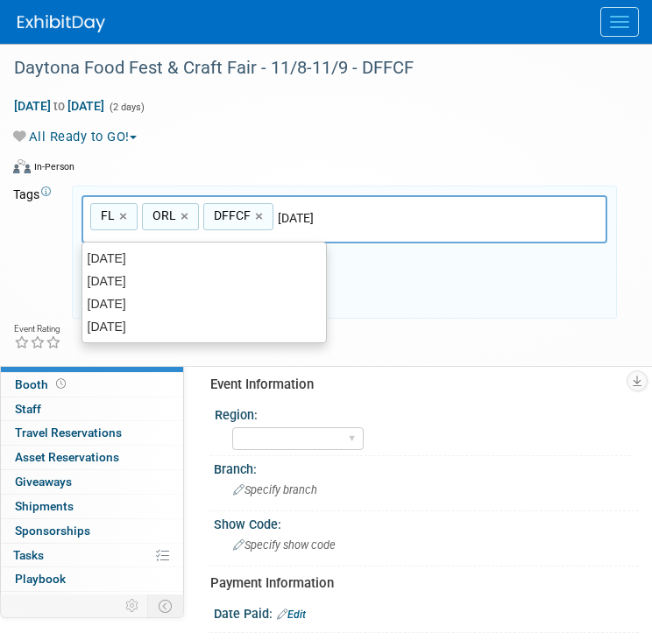
type input "FL, ORL, DFFCF, [DATE]"
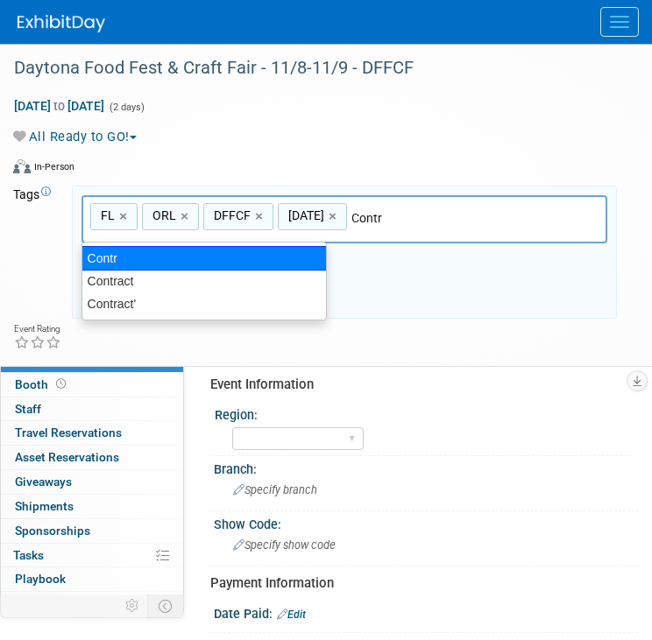
type input "Contract"
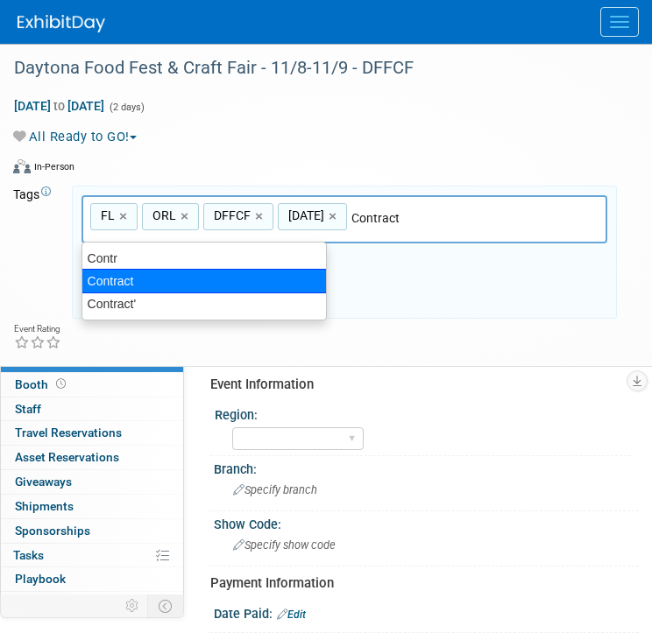
type input "FL, ORL, DFFCF, [DATE], Contract"
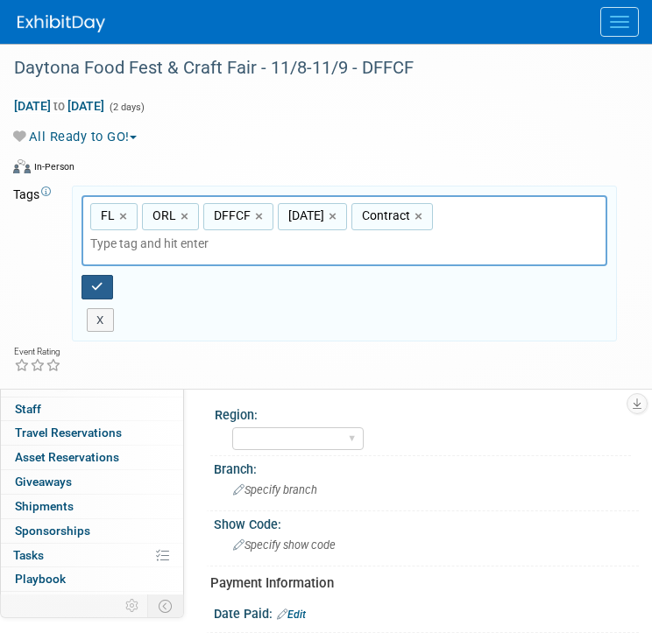
click at [91, 281] on icon "button" at bounding box center [97, 286] width 12 height 11
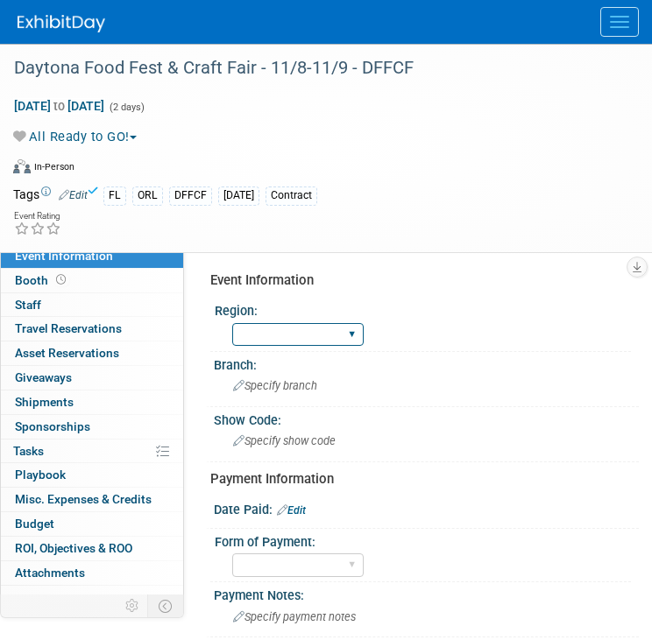
click at [294, 325] on select "GC MA MW MTW NE NEW OV PL PNW SA SE SC UMW FL" at bounding box center [297, 335] width 131 height 24
select select "FL"
click at [232, 323] on select "GC MA MW MTW NE NEW OV PL PNW SA SE SC UMW FL" at bounding box center [297, 335] width 131 height 24
click at [272, 372] on div "Specify branch" at bounding box center [426, 385] width 399 height 27
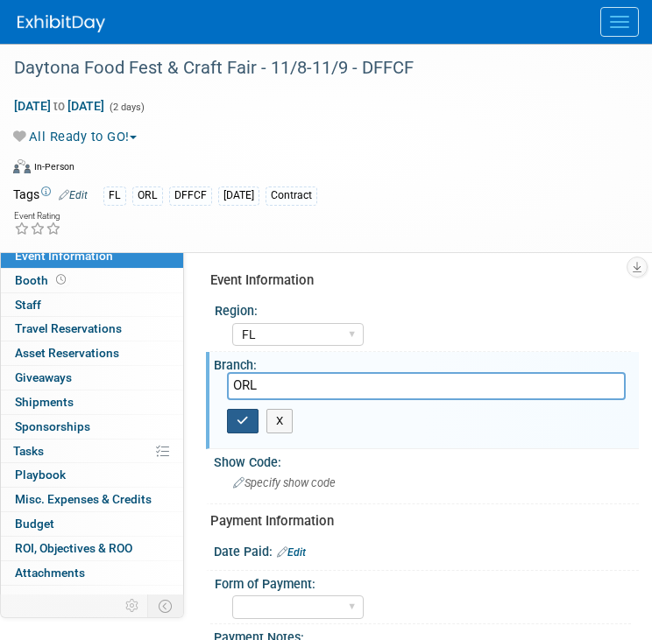
type input "ORL"
click at [239, 423] on icon "button" at bounding box center [243, 420] width 12 height 11
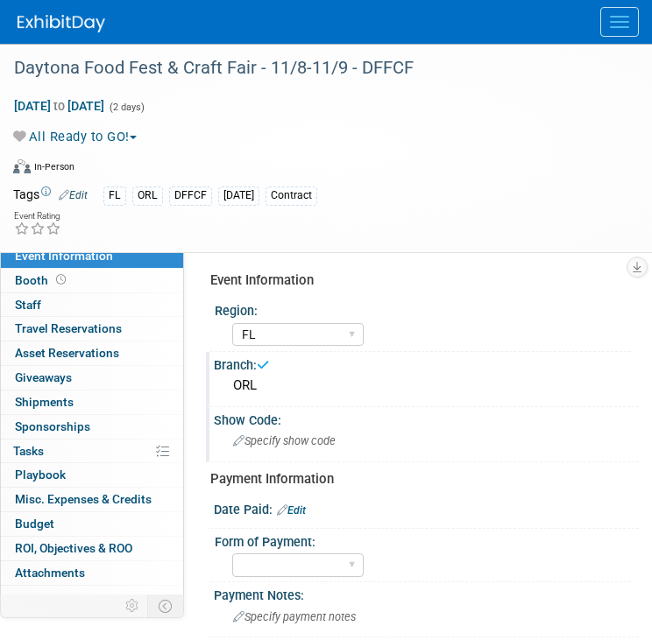
click at [279, 443] on span "Specify show code" at bounding box center [284, 440] width 102 height 13
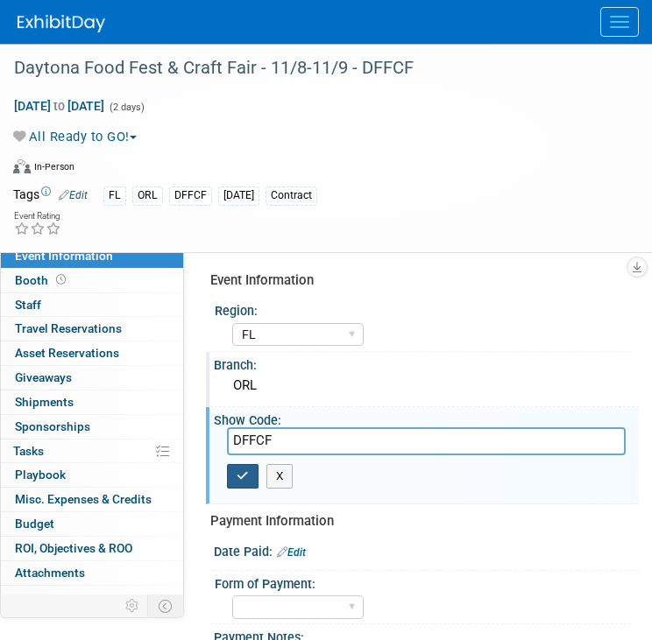
type input "DFFCF"
click at [240, 472] on icon "button" at bounding box center [243, 475] width 12 height 11
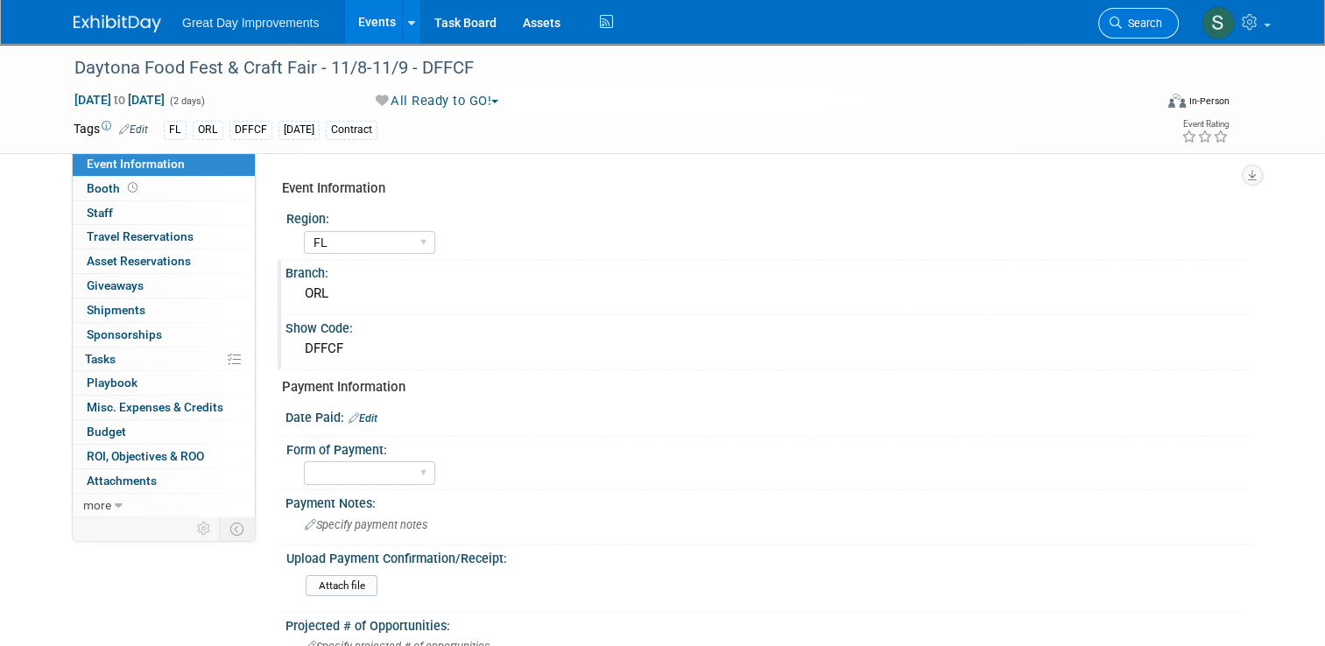
drag, startPoint x: 1154, startPoint y: 41, endPoint x: 1154, endPoint y: 30, distance: 11.4
click at [651, 30] on li "Search" at bounding box center [1138, 21] width 81 height 43
click at [651, 30] on link "Search" at bounding box center [1138, 23] width 81 height 31
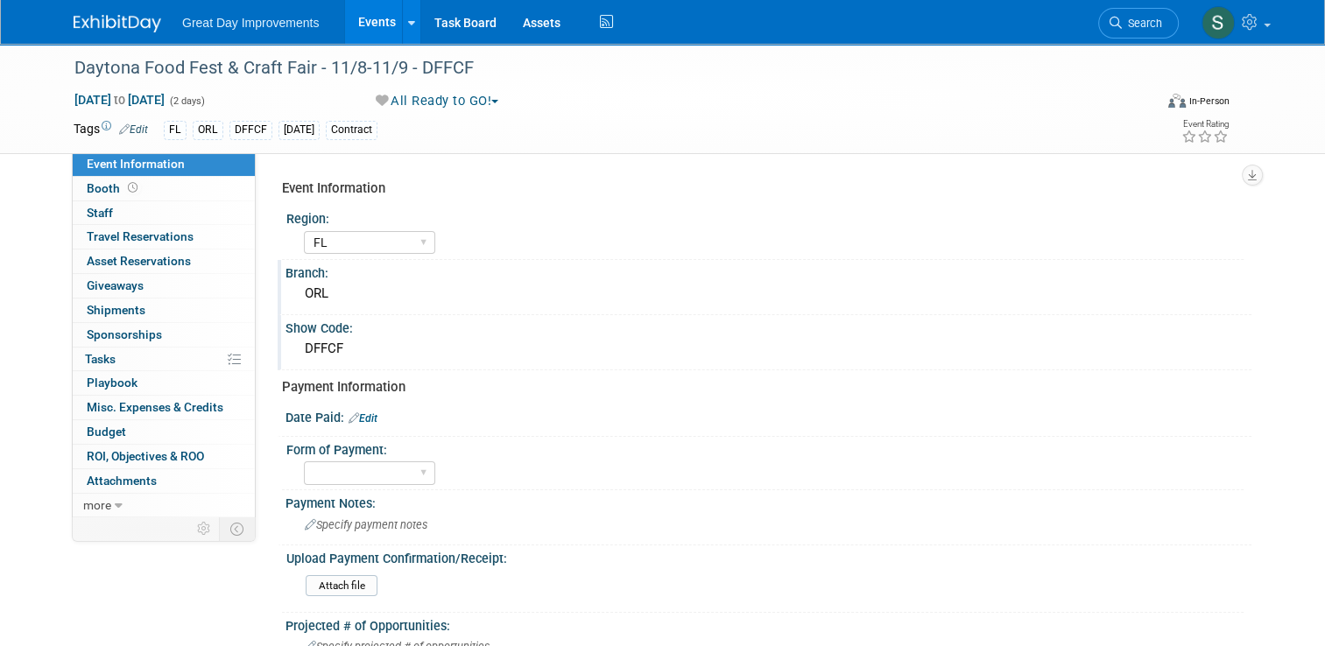
click at [85, 23] on img at bounding box center [118, 24] width 88 height 18
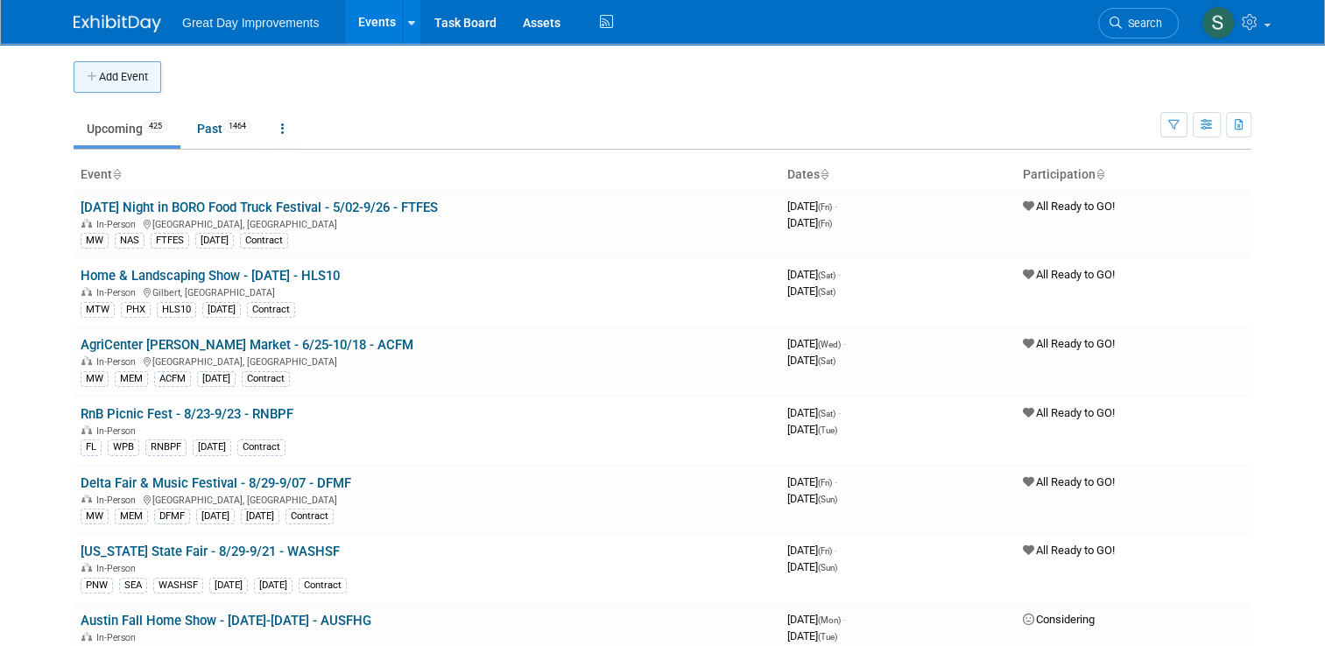
click at [84, 64] on button "Add Event" at bounding box center [118, 77] width 88 height 32
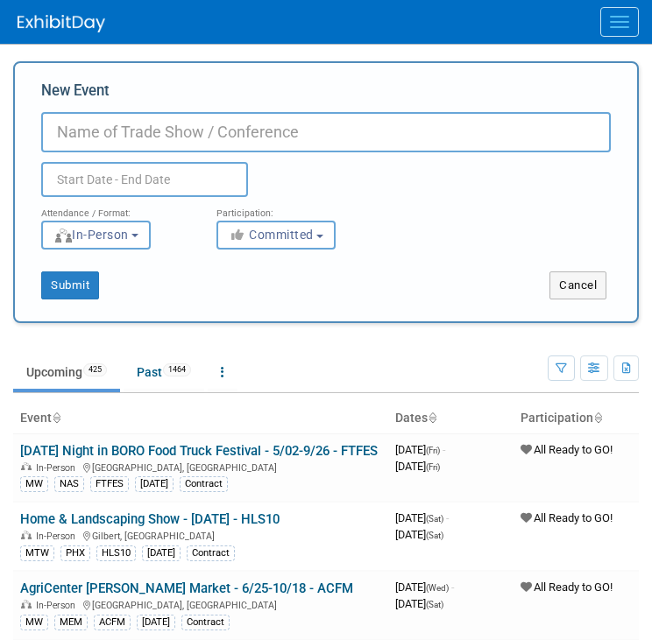
click at [314, 132] on input "New Event" at bounding box center [325, 132] width 569 height 40
paste input "Holiday Food Fest & Craft Fair"
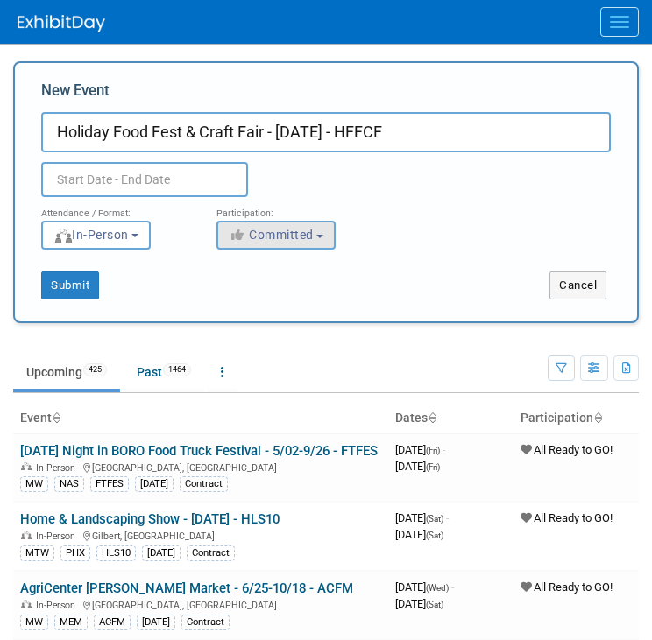
type input "Holiday Food Fest & Craft Fair - [DATE] - HFFCF"
click at [310, 244] on button "Committed" at bounding box center [275, 235] width 119 height 29
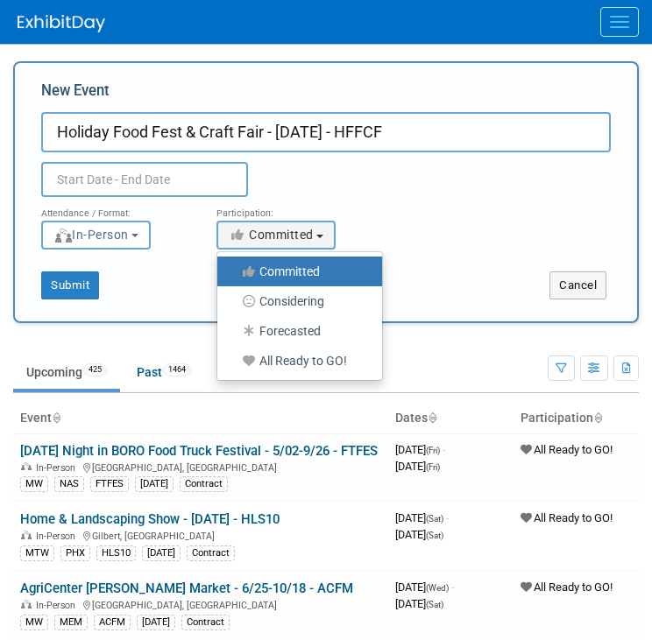
click at [319, 360] on label "All Ready to GO!" at bounding box center [295, 361] width 138 height 23
click at [233, 360] on input "All Ready to GO!" at bounding box center [227, 361] width 11 height 11
select select "102"
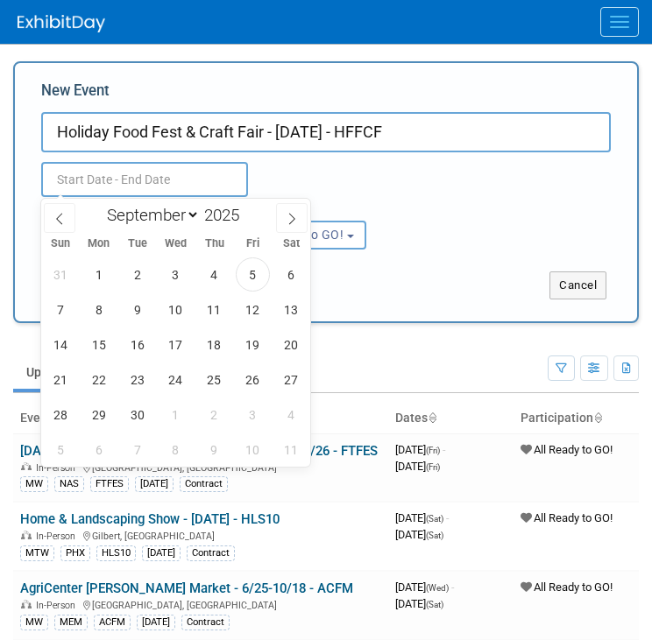
click at [175, 171] on input "text" at bounding box center [144, 179] width 207 height 35
click at [294, 227] on span at bounding box center [292, 218] width 32 height 30
select select "11"
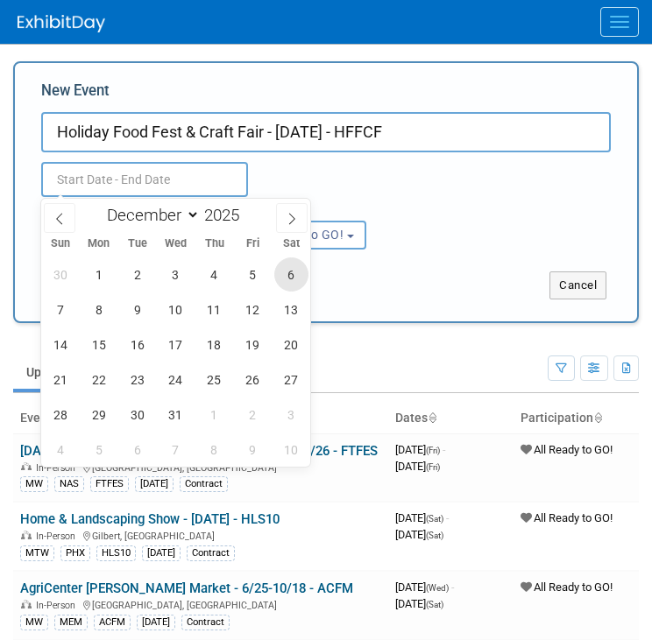
click at [289, 279] on span "6" at bounding box center [291, 275] width 34 height 34
type input "Dec 6, 2025 to Dec 6, 2025"
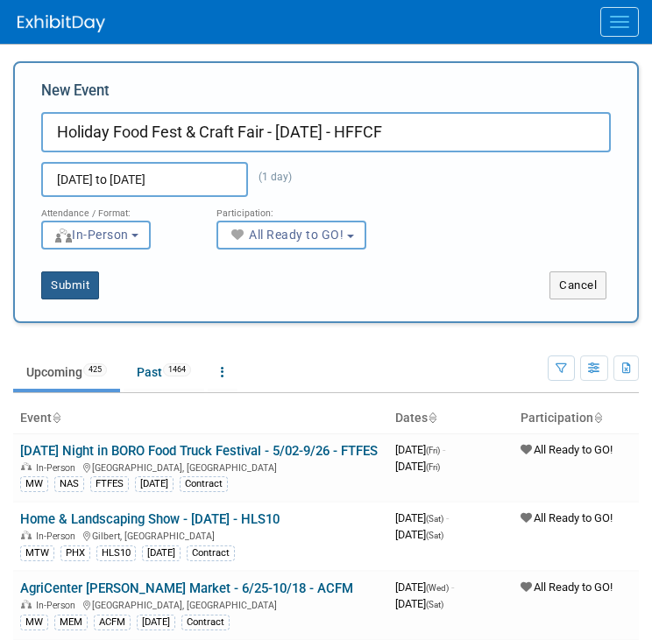
drag, startPoint x: 399, startPoint y: 266, endPoint x: 83, endPoint y: 290, distance: 317.1
click at [83, 290] on div "Submit Cancel" at bounding box center [326, 275] width 596 height 50
click at [83, 290] on button "Submit" at bounding box center [70, 286] width 58 height 28
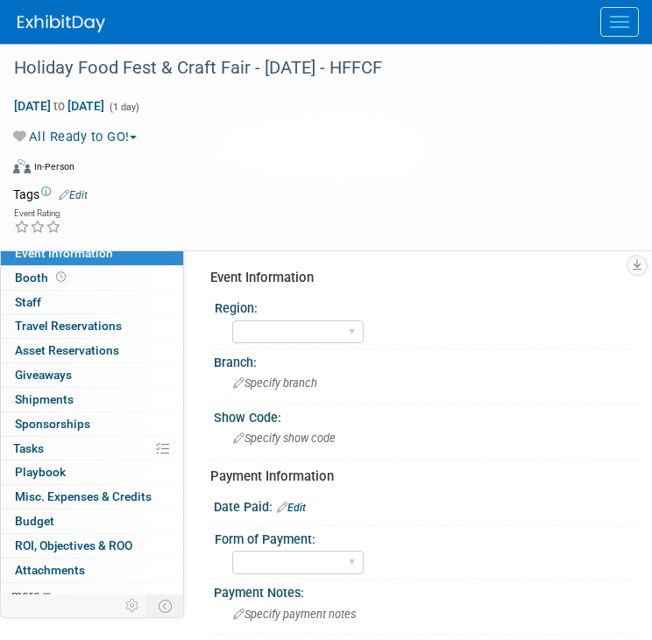
click at [78, 187] on span "Edit" at bounding box center [70, 194] width 34 height 14
click at [75, 194] on link "Edit" at bounding box center [73, 195] width 29 height 12
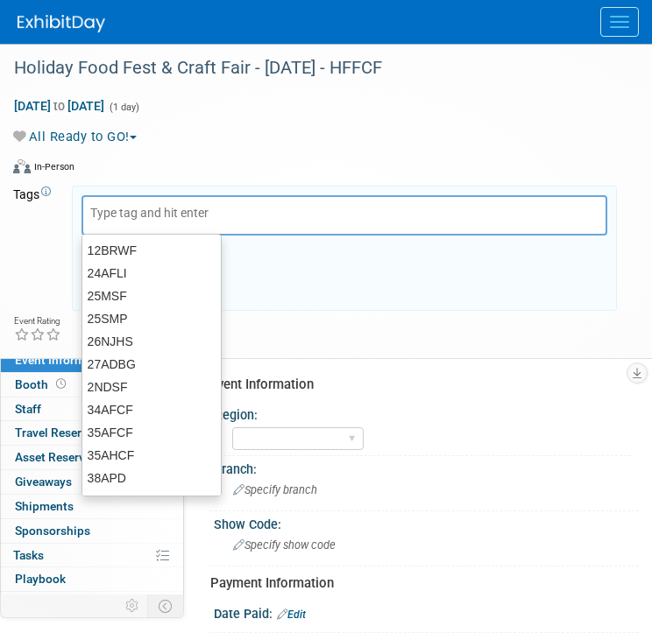
click at [124, 213] on input "text" at bounding box center [160, 213] width 140 height 18
type input "FL"
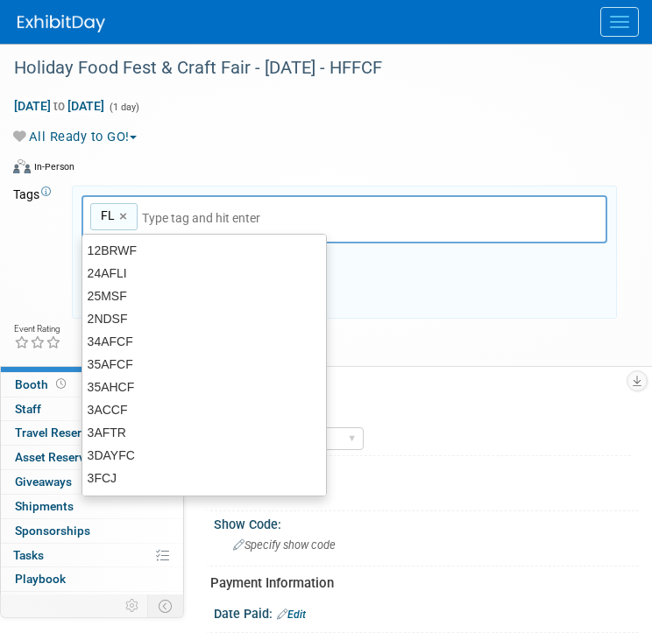
type input "FL"
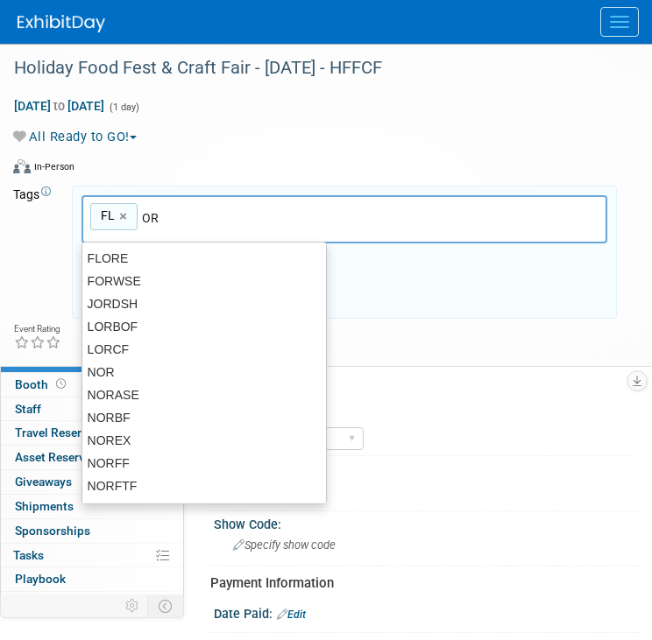
type input "ORL"
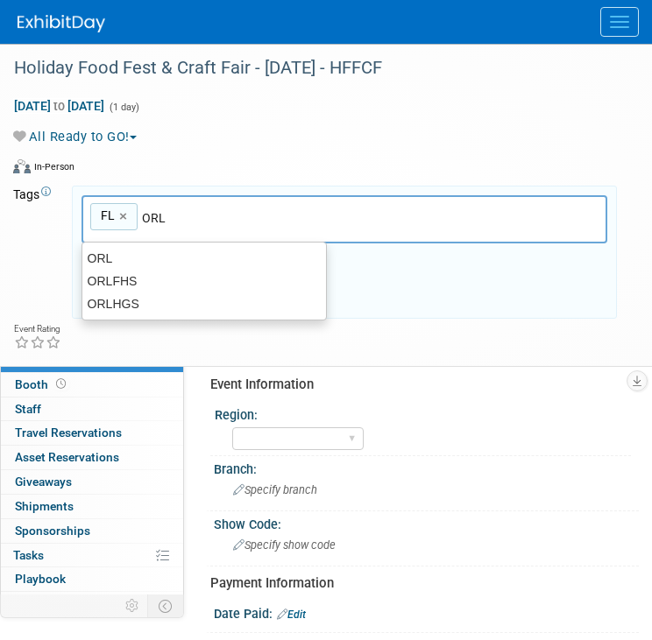
type input "FL, [GEOGRAPHIC_DATA]"
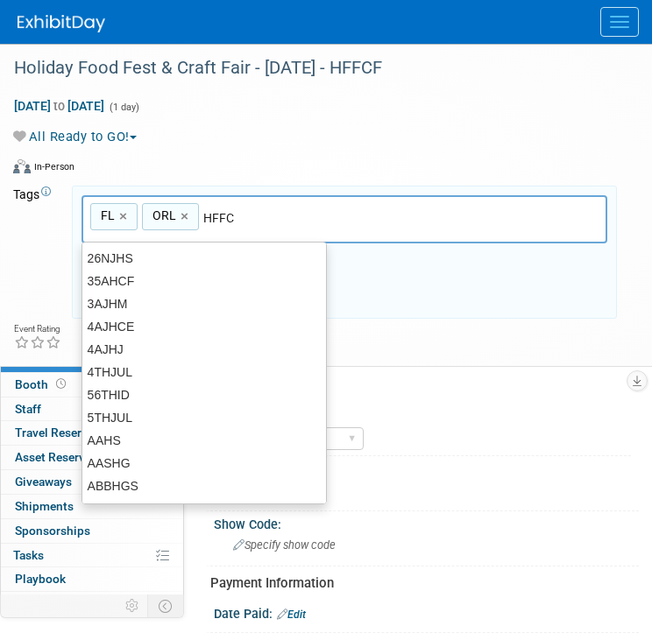
type input "HFFCF"
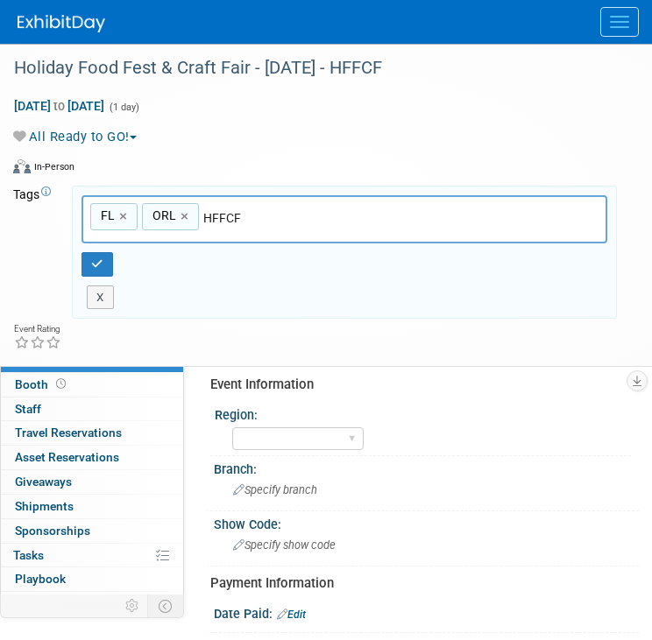
type input "FL, ORL, HFFCF"
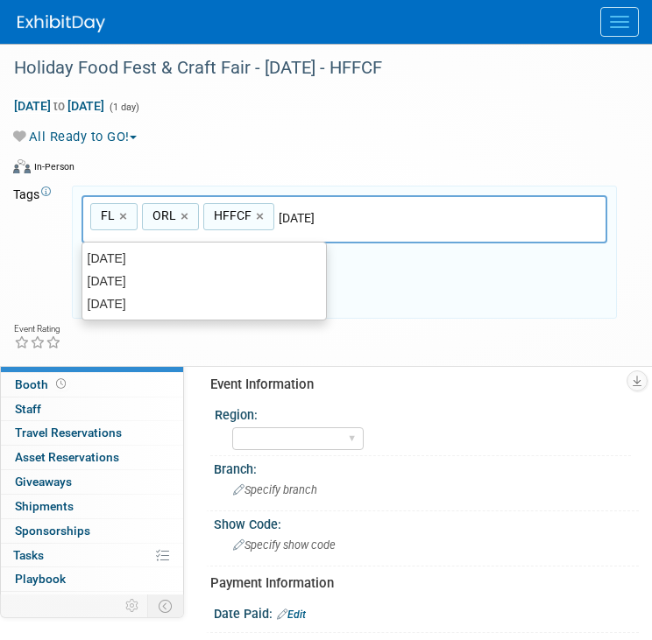
type input "[DATE]"
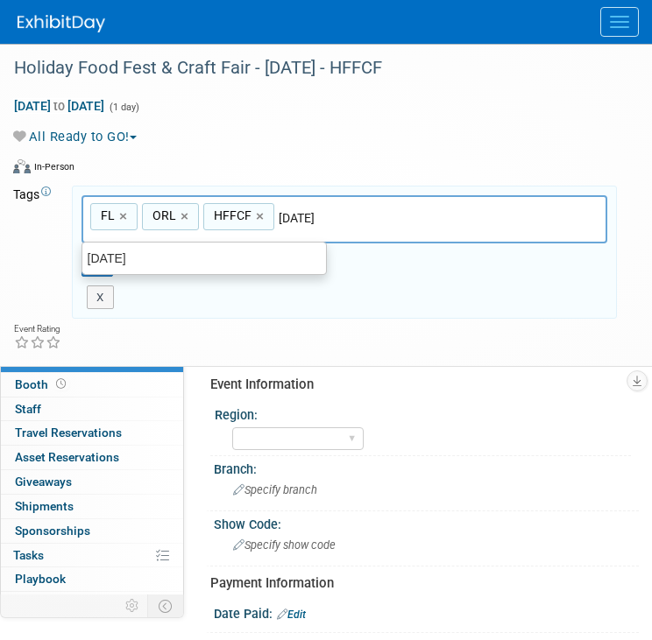
type input "FL, ORL, HFFCF, DEC25"
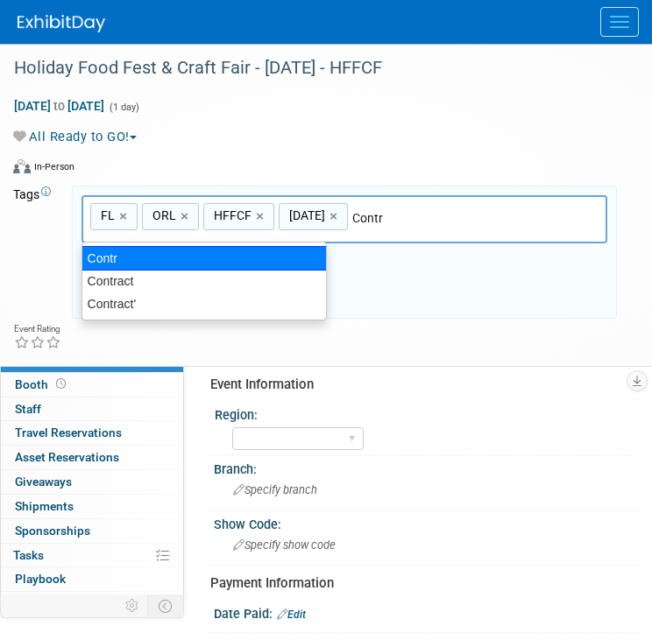
type input "Contract"
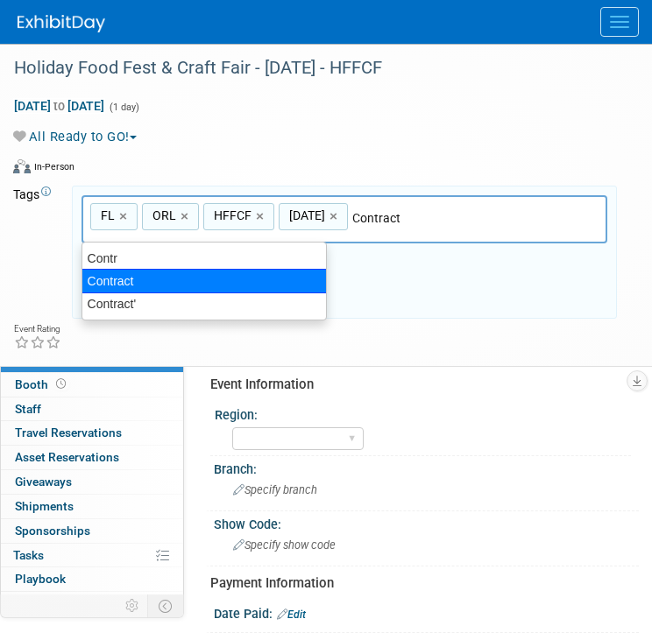
type input "FL, ORL, HFFCF, DEC25, Contract"
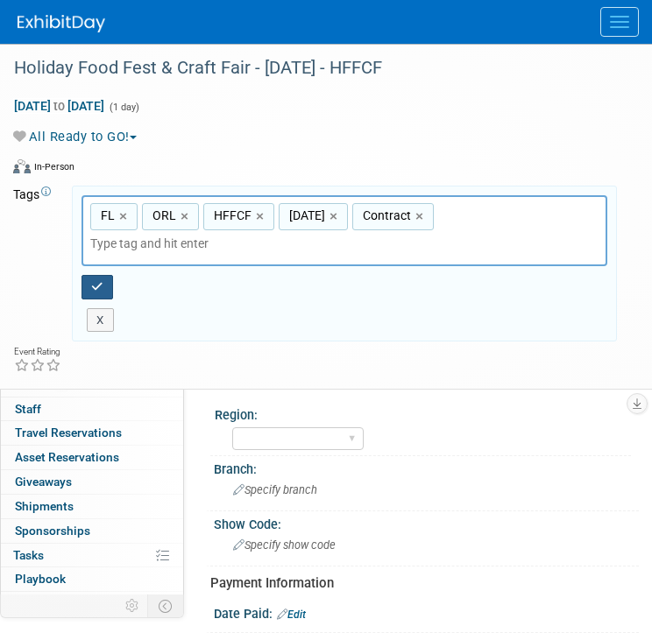
click at [102, 275] on button "button" at bounding box center [97, 287] width 32 height 25
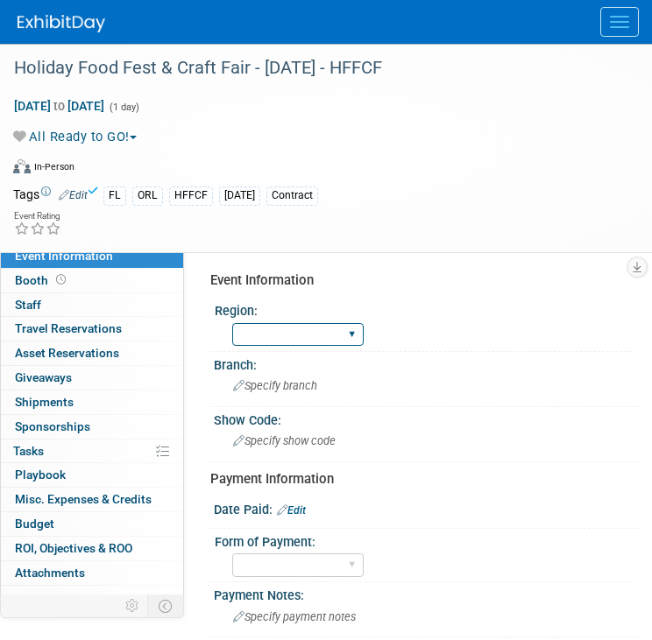
click at [312, 340] on select "GC MA MW MTW NE NEW OV PL PNW SA SE SC UMW FL" at bounding box center [297, 335] width 131 height 24
drag, startPoint x: 312, startPoint y: 340, endPoint x: 324, endPoint y: 300, distance: 41.3
click at [324, 300] on div "Region: GC MA MW MTW NE NEW OV PL PNW SA SE SC UMW FL" at bounding box center [420, 324] width 420 height 53
click at [304, 343] on select "GC MA MW MTW NE NEW OV PL PNW SA SE SC UMW FL" at bounding box center [297, 335] width 131 height 24
select select "FL"
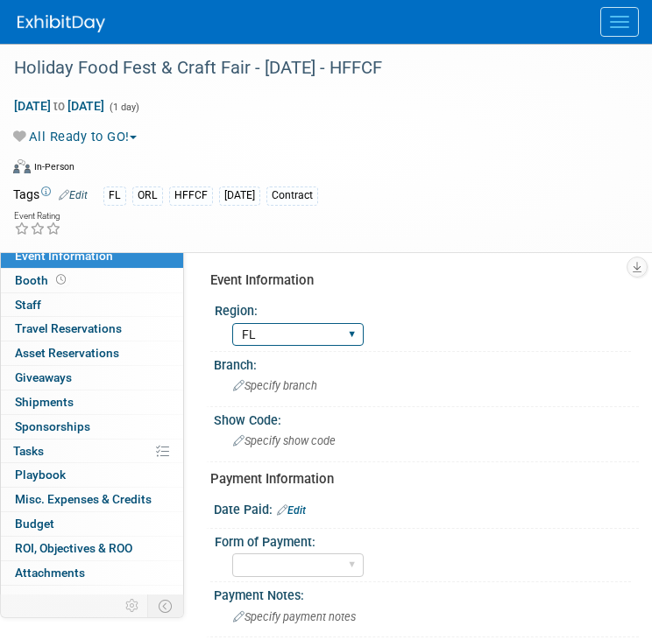
click at [232, 323] on select "GC MA MW MTW NE NEW OV PL PNW SA SE SC UMW FL" at bounding box center [297, 335] width 131 height 24
click at [284, 392] on span "Specify branch" at bounding box center [275, 385] width 84 height 13
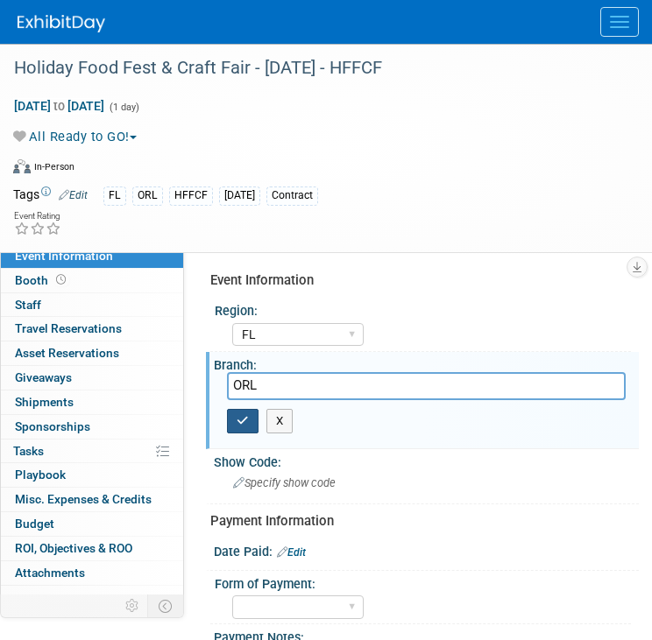
type input "ORL"
click at [245, 426] on button "button" at bounding box center [243, 421] width 32 height 25
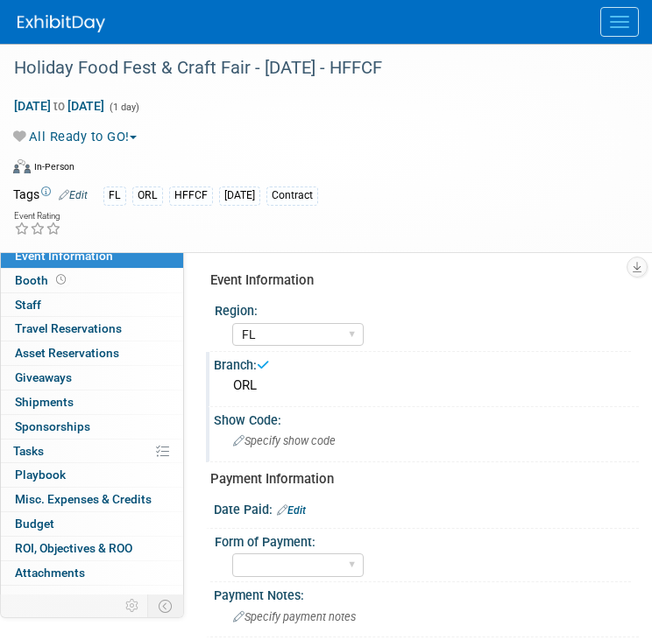
click at [267, 438] on span "Specify show code" at bounding box center [284, 440] width 102 height 13
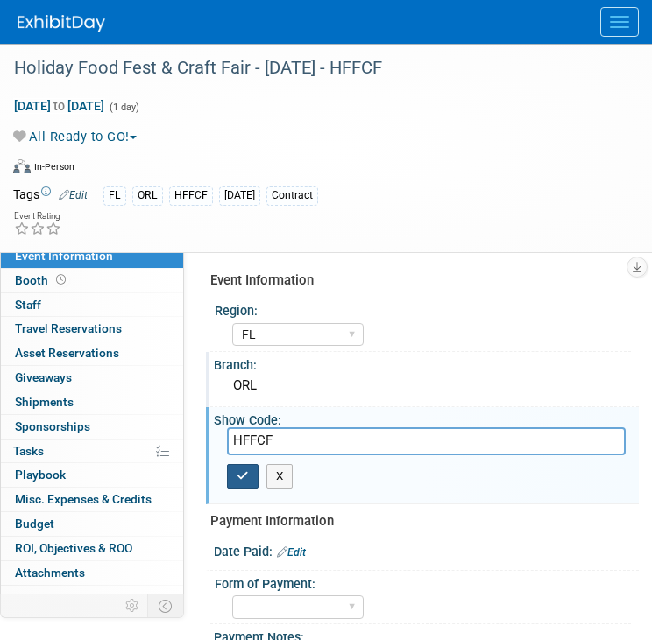
type input "HFFCF"
click at [251, 472] on button "button" at bounding box center [243, 476] width 32 height 25
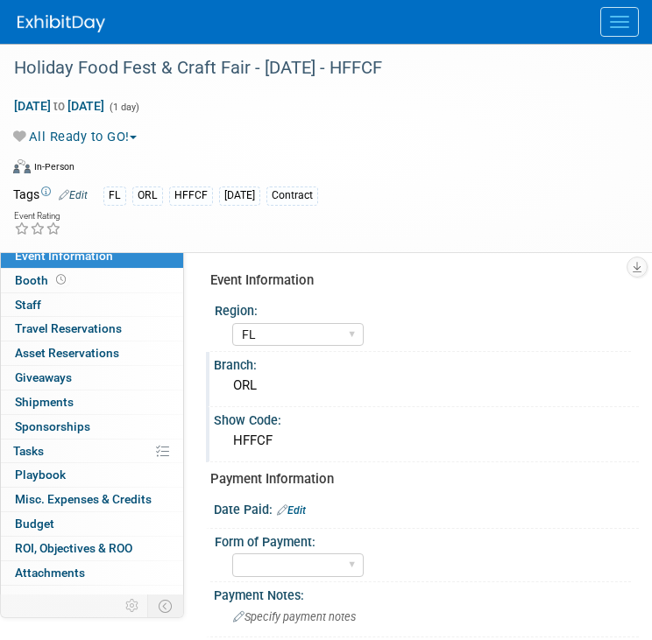
click at [66, 25] on img at bounding box center [62, 24] width 88 height 18
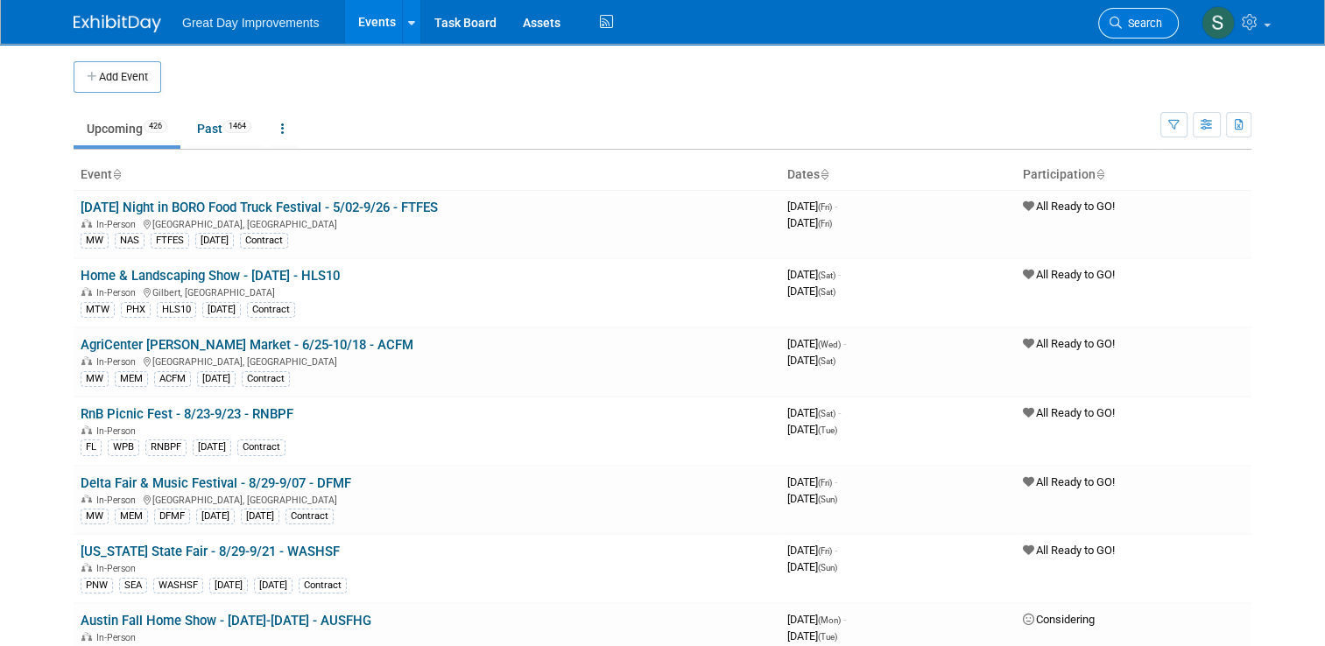
click at [651, 20] on span "Search" at bounding box center [1142, 23] width 40 height 13
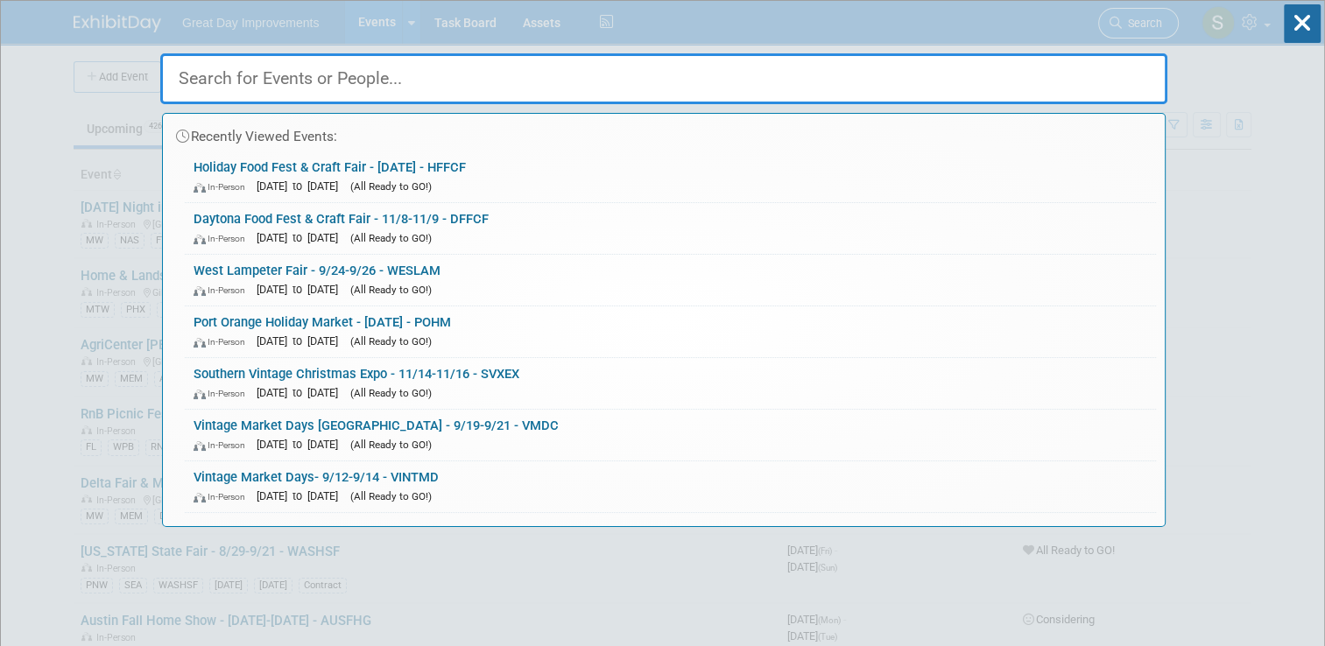
type input "g"
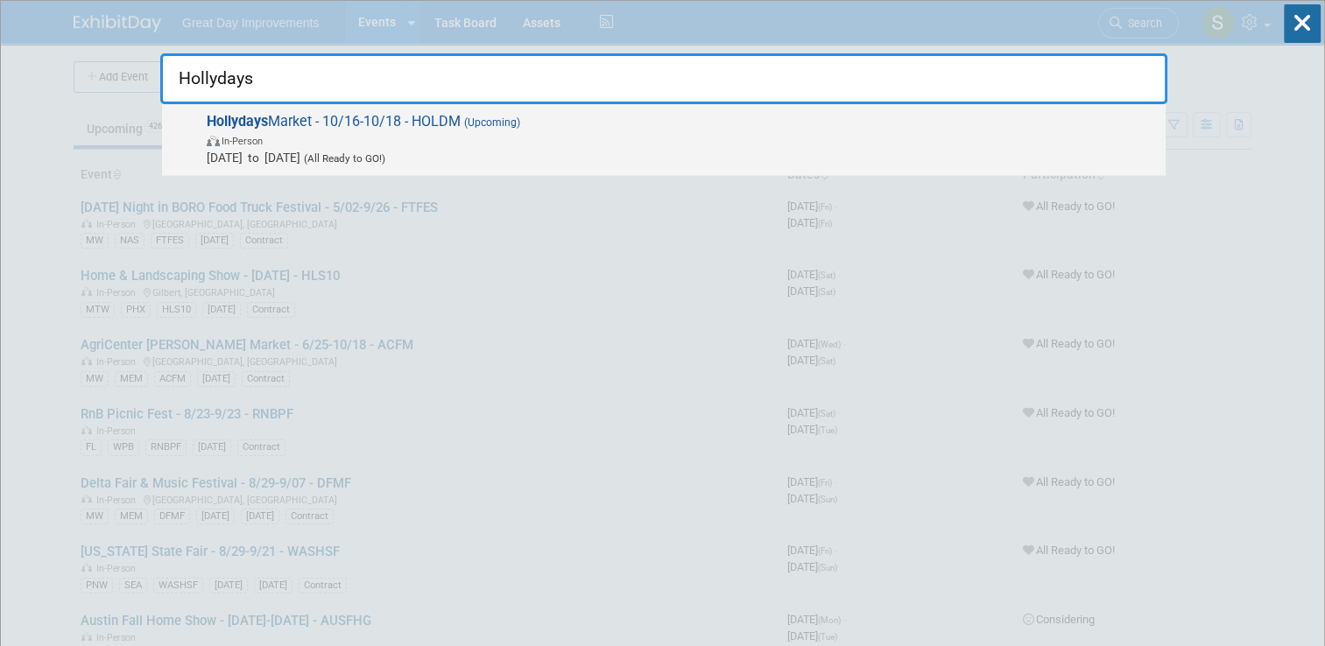
type input "Hollydays"
click at [651, 141] on span "In-Person" at bounding box center [682, 140] width 950 height 18
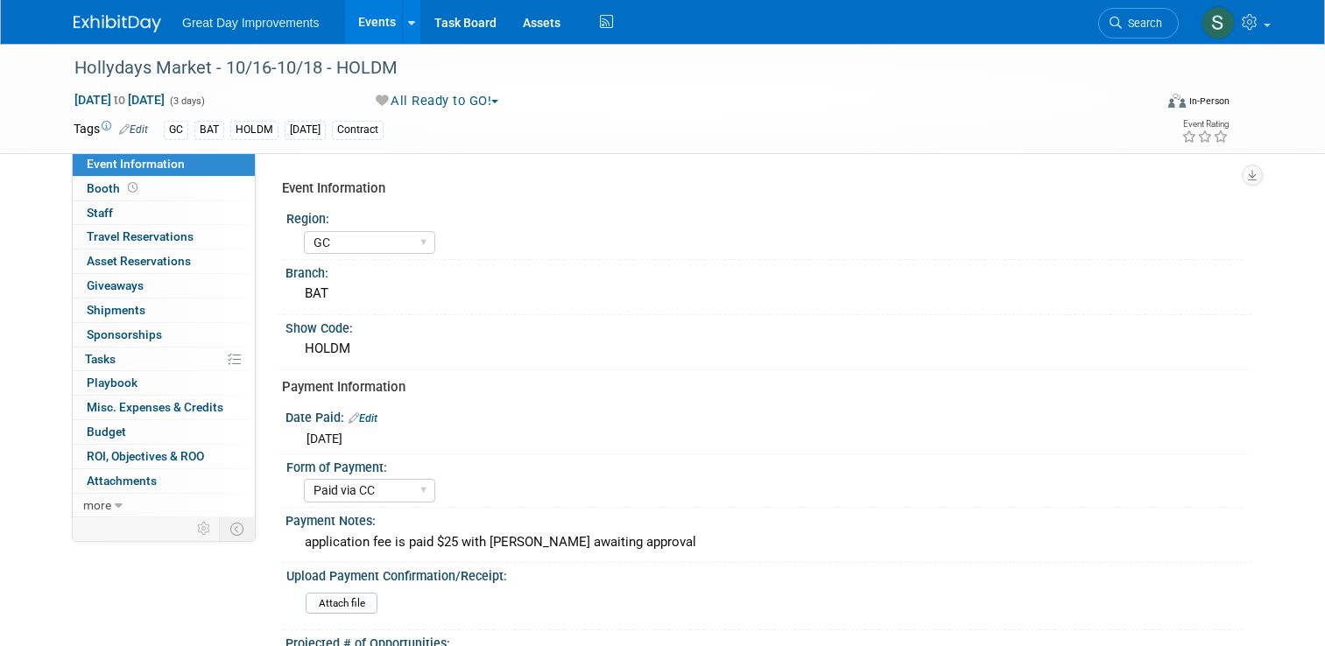
select select "GC"
select select "Paid via CC"
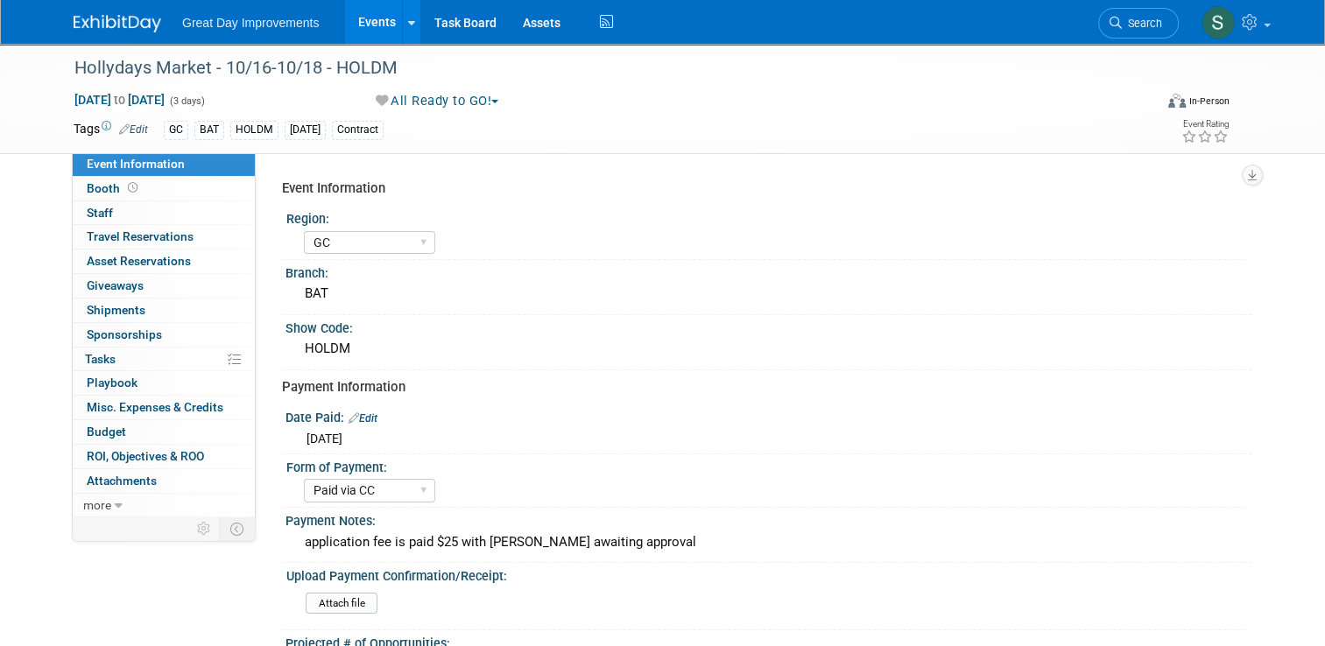
click at [74, 28] on img at bounding box center [118, 24] width 88 height 18
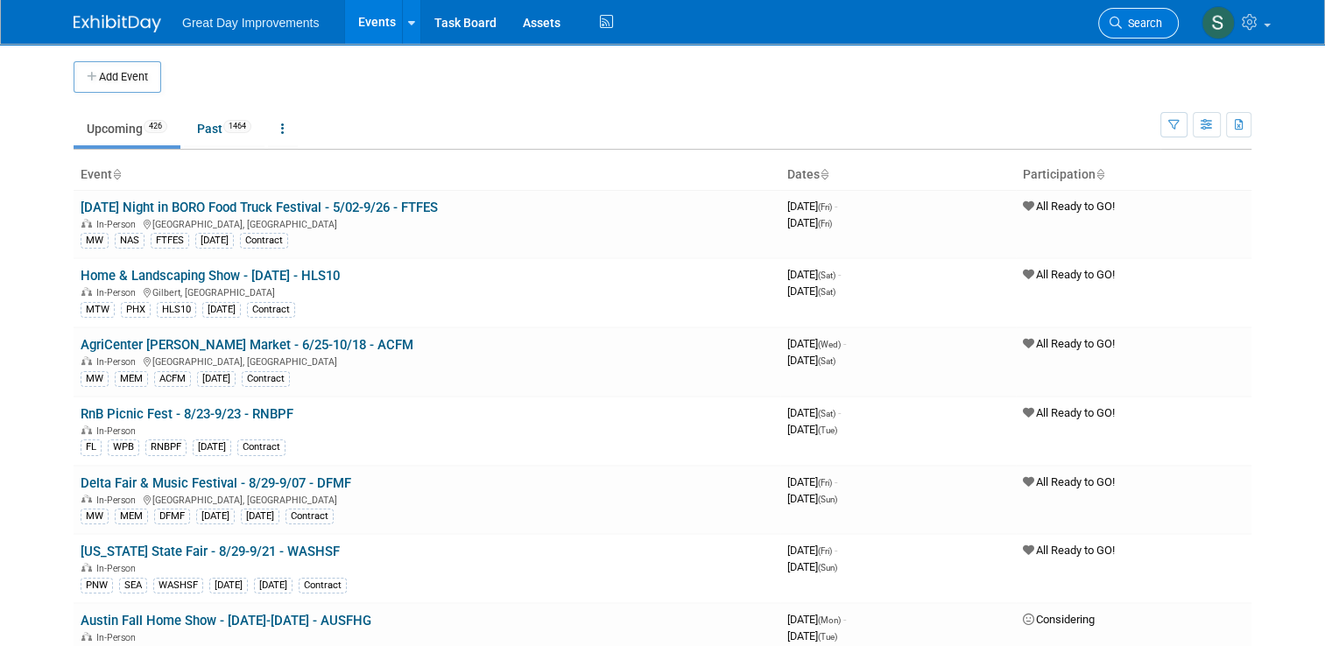
click at [1159, 23] on span "Search" at bounding box center [1142, 23] width 40 height 13
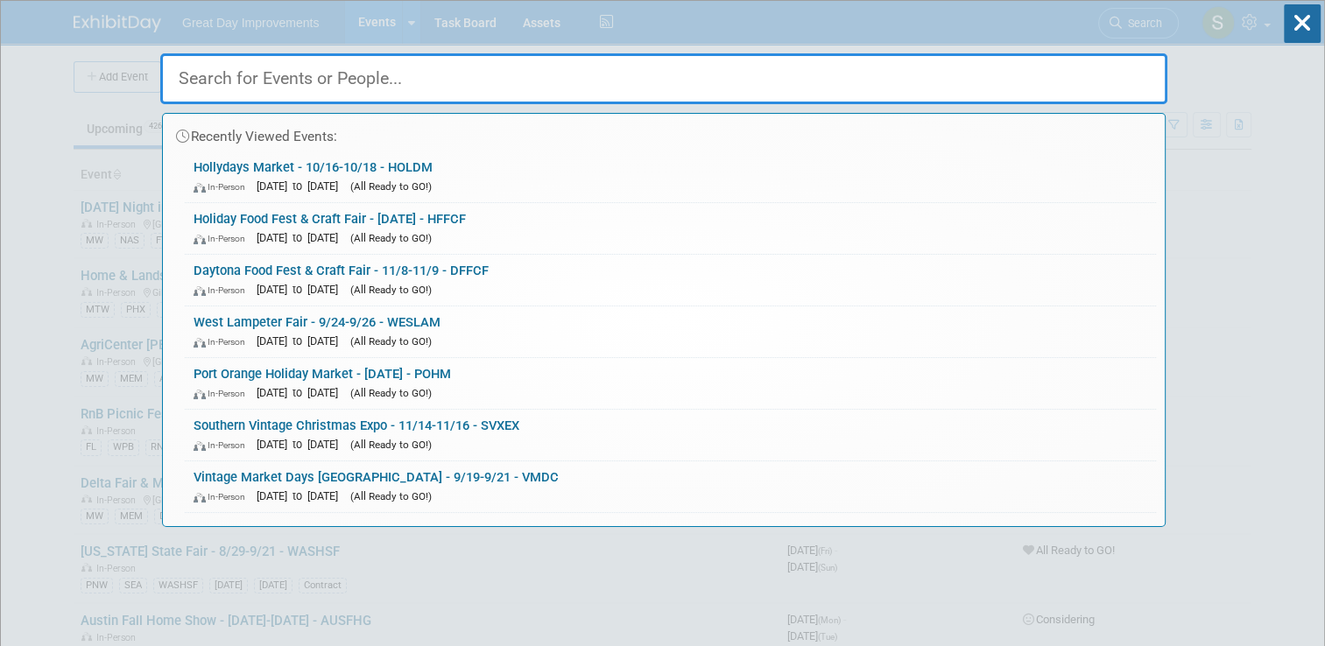
click at [788, 138] on div "Recently Viewed Events:" at bounding box center [664, 133] width 985 height 38
click at [656, 170] on link "Hollydays Market - 10/16-10/18 - HOLDM In-Person Oct 16, 2025 to Oct 18, 2025 (…" at bounding box center [670, 177] width 971 height 51
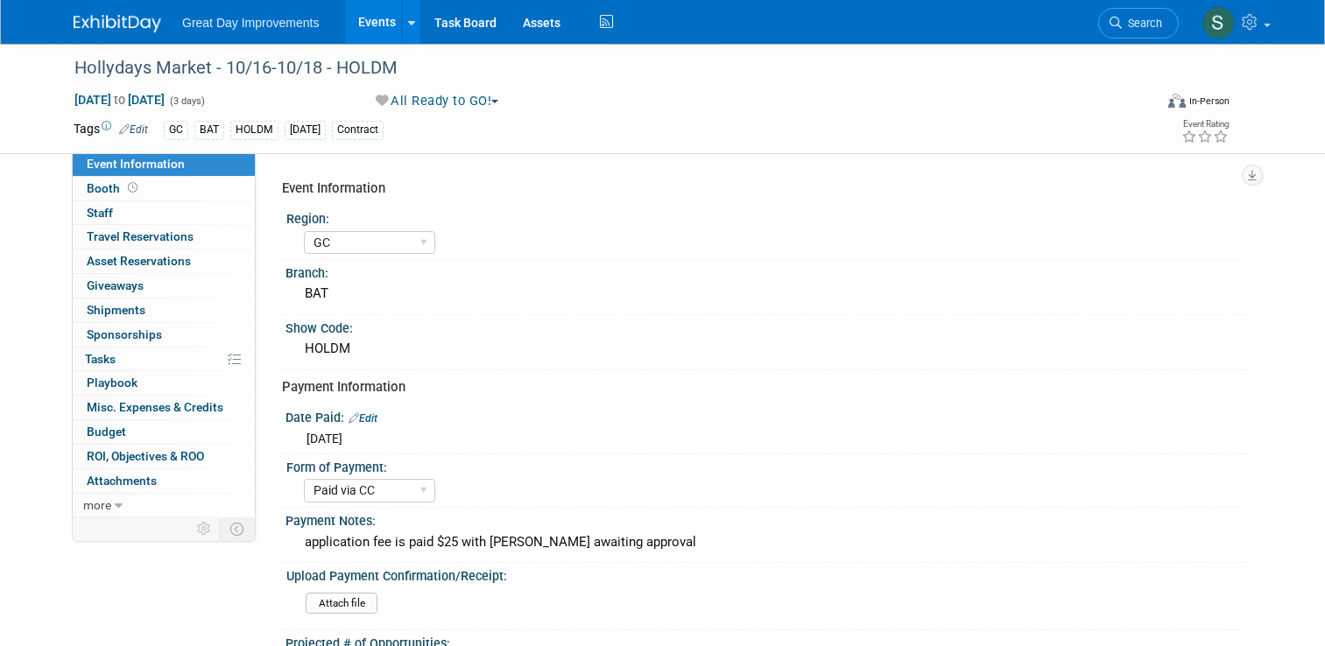
select select "GC"
select select "Paid via CC"
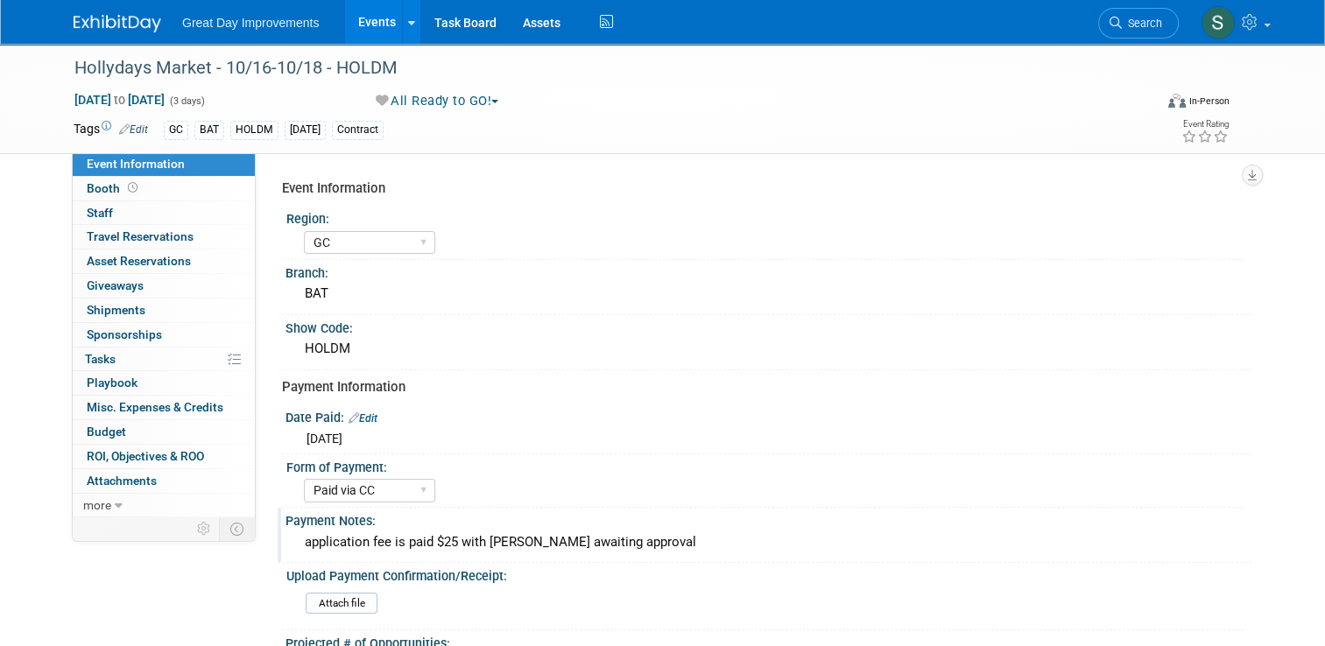
click at [691, 530] on div "application fee is paid $25 with [PERSON_NAME] awaiting approval" at bounding box center [769, 542] width 940 height 27
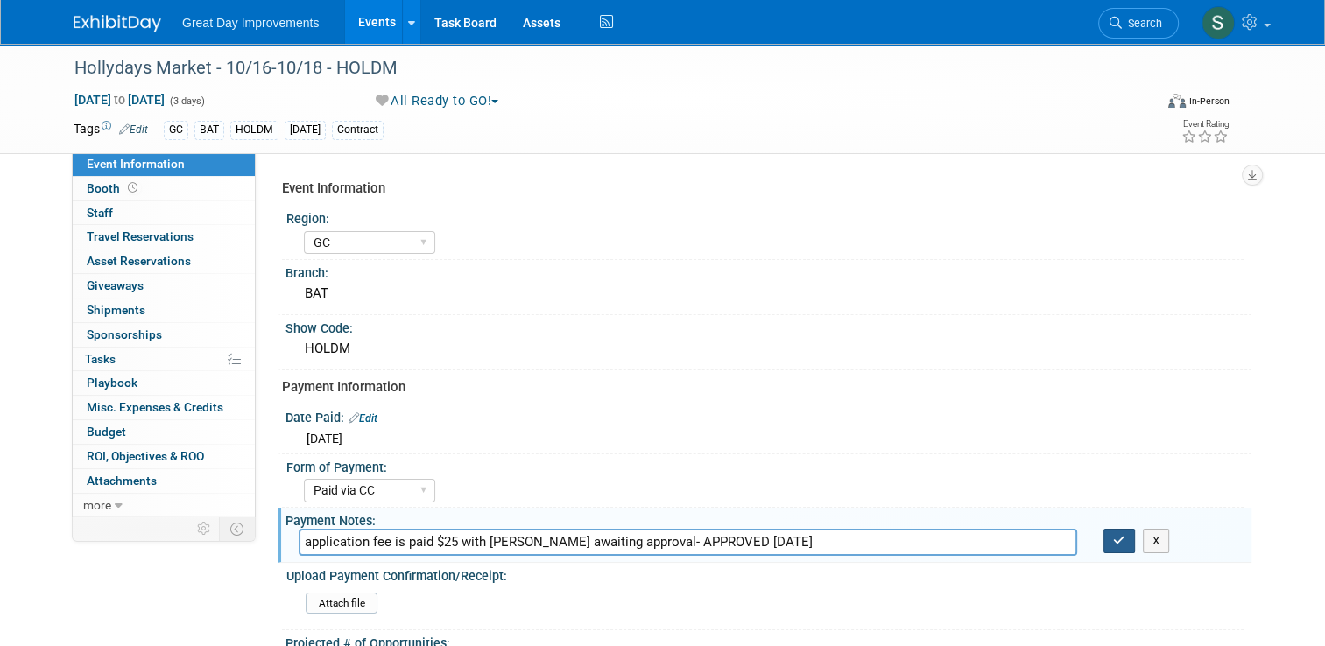
type input "application fee is paid $25 with [PERSON_NAME] awaiting approval- APPROVED [DAT…"
click at [1120, 536] on button "button" at bounding box center [1120, 541] width 32 height 25
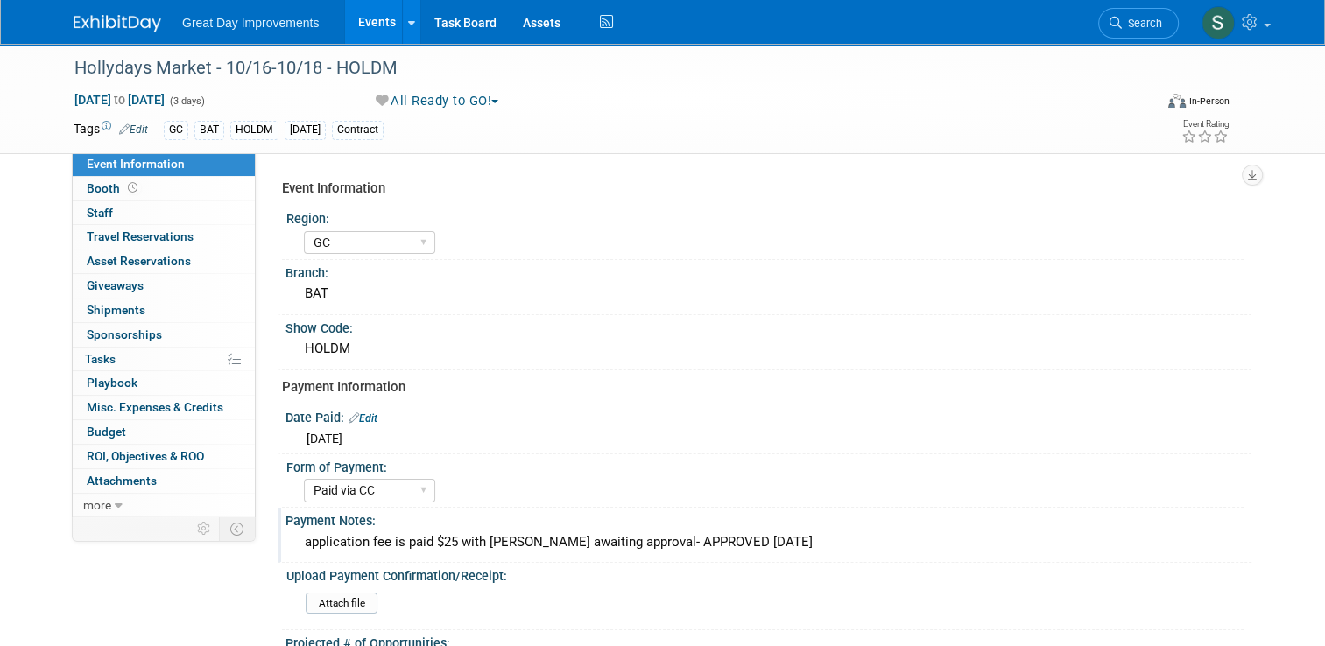
click at [567, 559] on div "Payment Notes: application fee is paid $25 with [PERSON_NAME] card awaiting app…" at bounding box center [765, 535] width 974 height 55
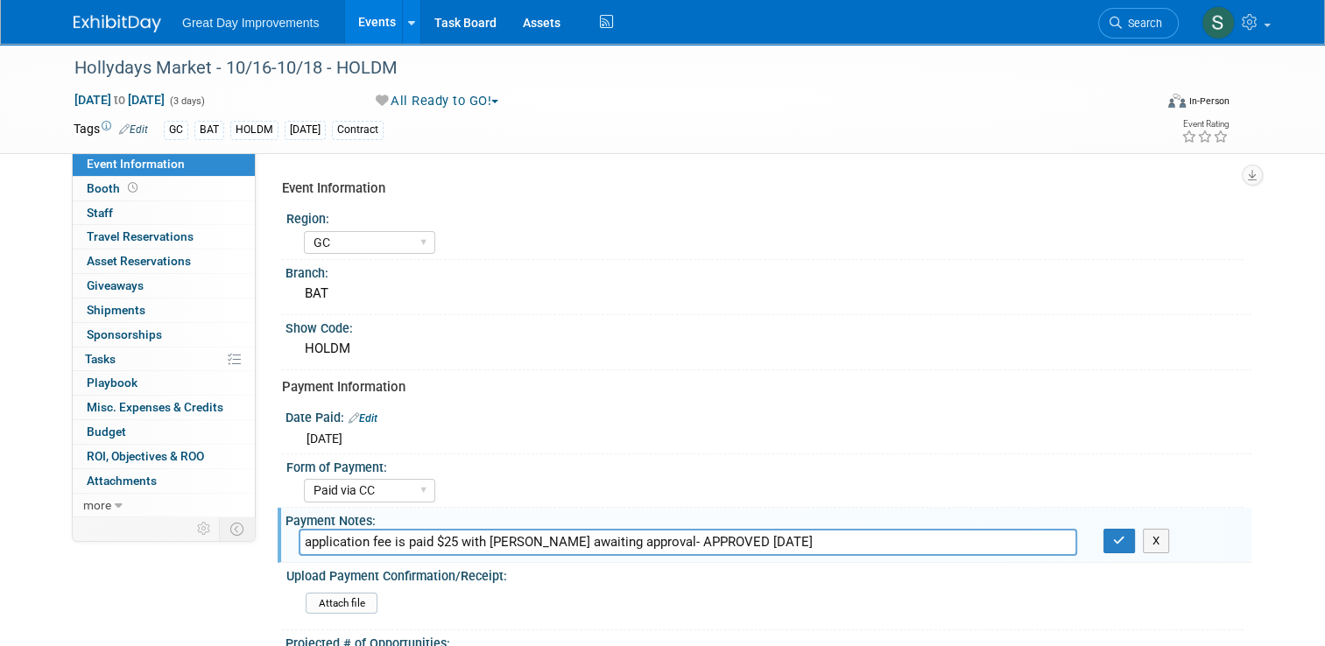
click at [662, 544] on input "application fee is paid $25 with [PERSON_NAME] awaiting approval- APPROVED [DAT…" at bounding box center [688, 542] width 779 height 27
click at [711, 541] on input "application fee is paid $25 with [PERSON_NAME]- APPROVED [DATE]" at bounding box center [688, 542] width 779 height 27
type input "application fee is paid $25 with [PERSON_NAME]- APPROVED [DATE] awaiting paymen…"
click at [1122, 535] on icon "button" at bounding box center [1119, 540] width 12 height 11
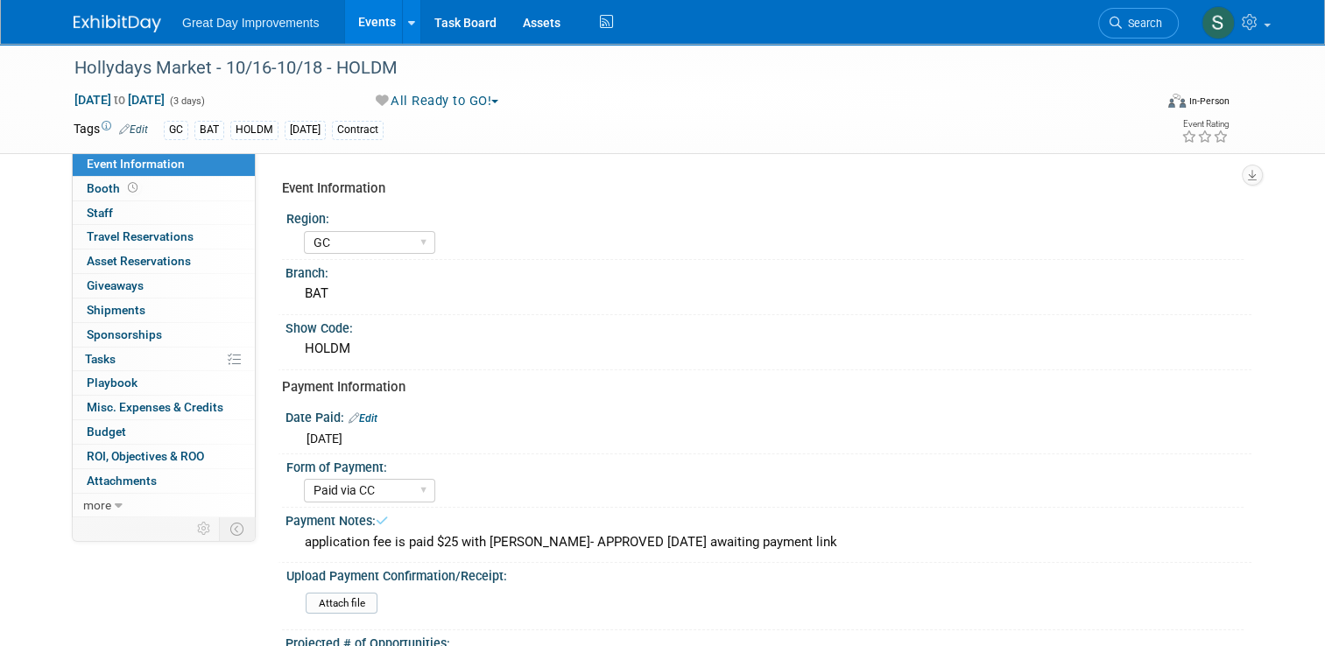
click at [128, 20] on img at bounding box center [118, 24] width 88 height 18
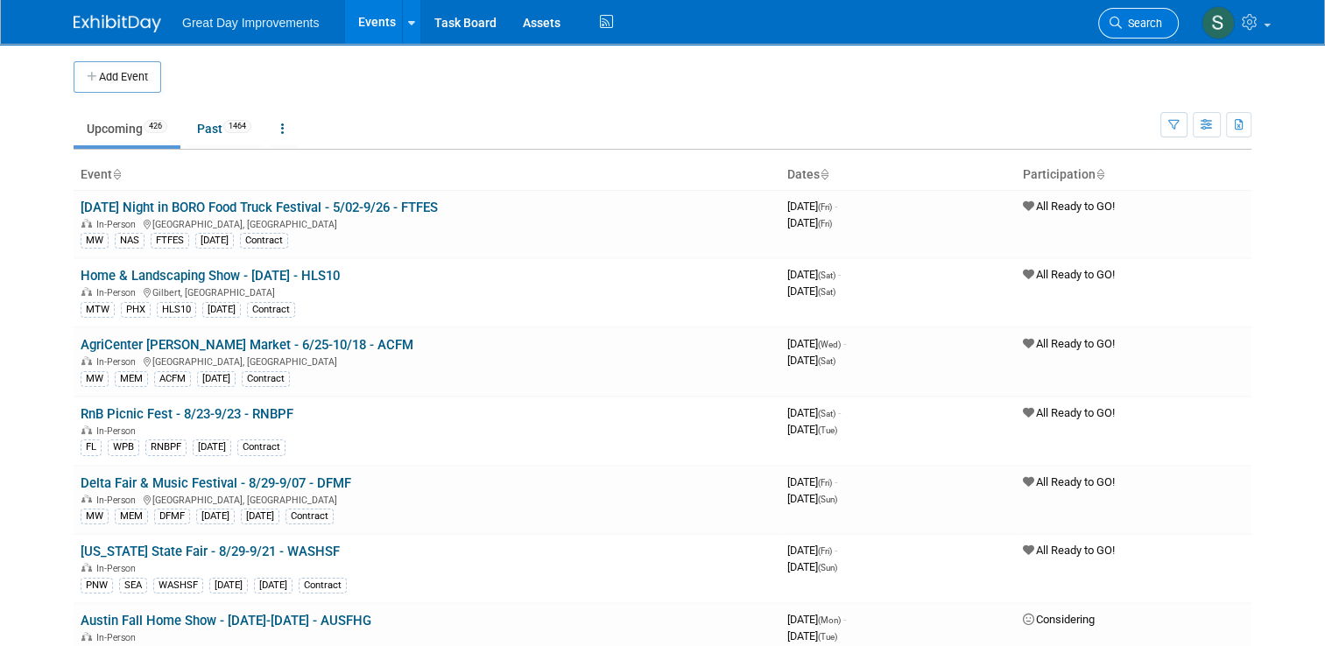
click at [1130, 32] on link "Search" at bounding box center [1138, 23] width 81 height 31
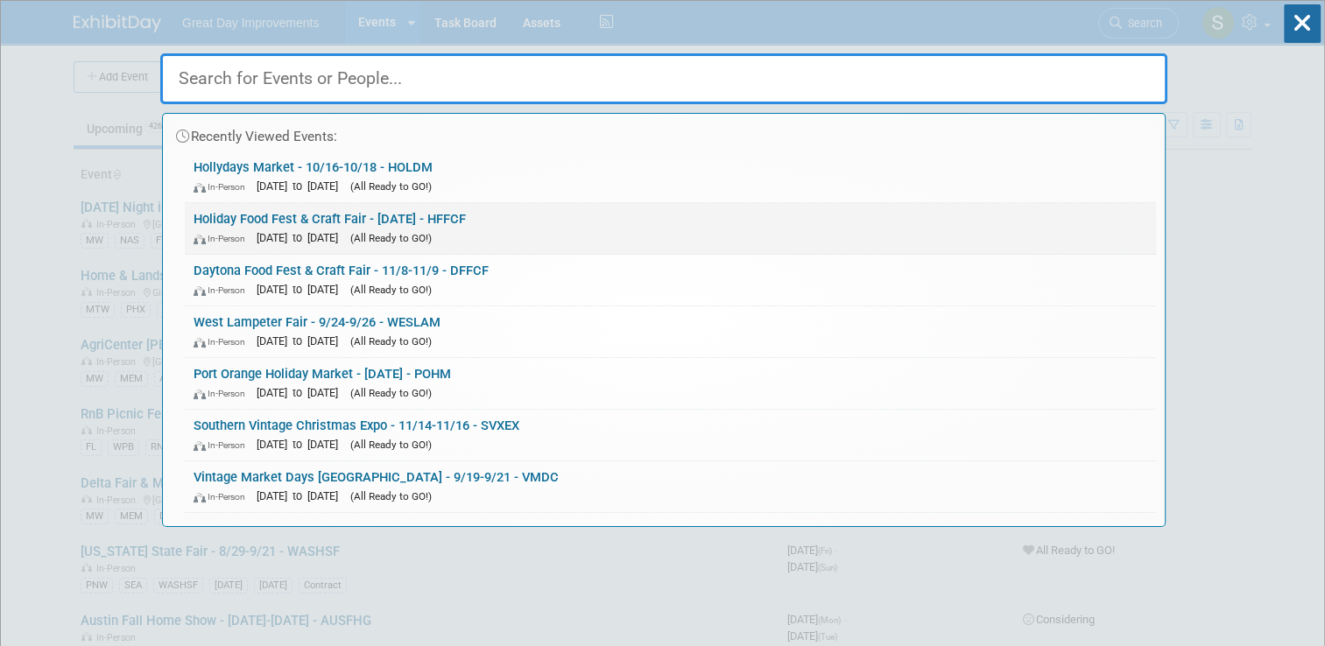
click at [642, 231] on div "In-Person Dec 6, 2025 to Dec 6, 2025 (All Ready to GO!)" at bounding box center [671, 238] width 954 height 18
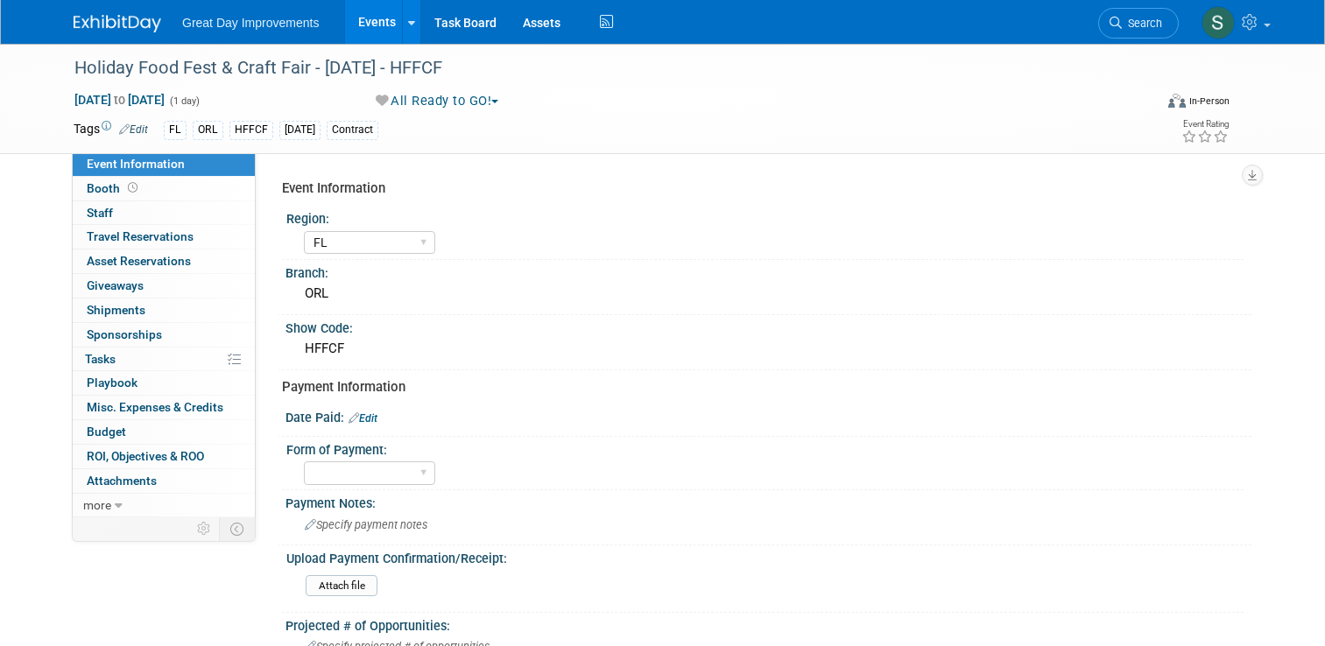
select select "FL"
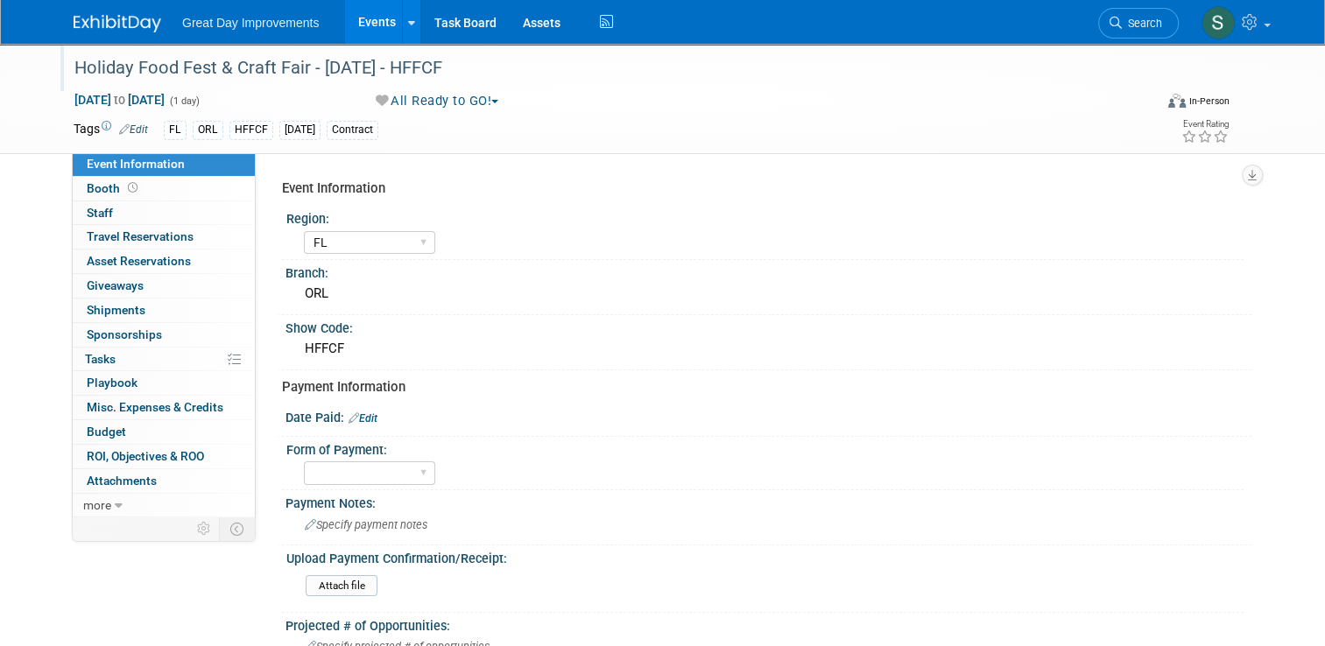
click at [295, 69] on div "Holiday Food Fest & Craft Fair - [DATE] - HFFCF" at bounding box center [599, 69] width 1063 height 32
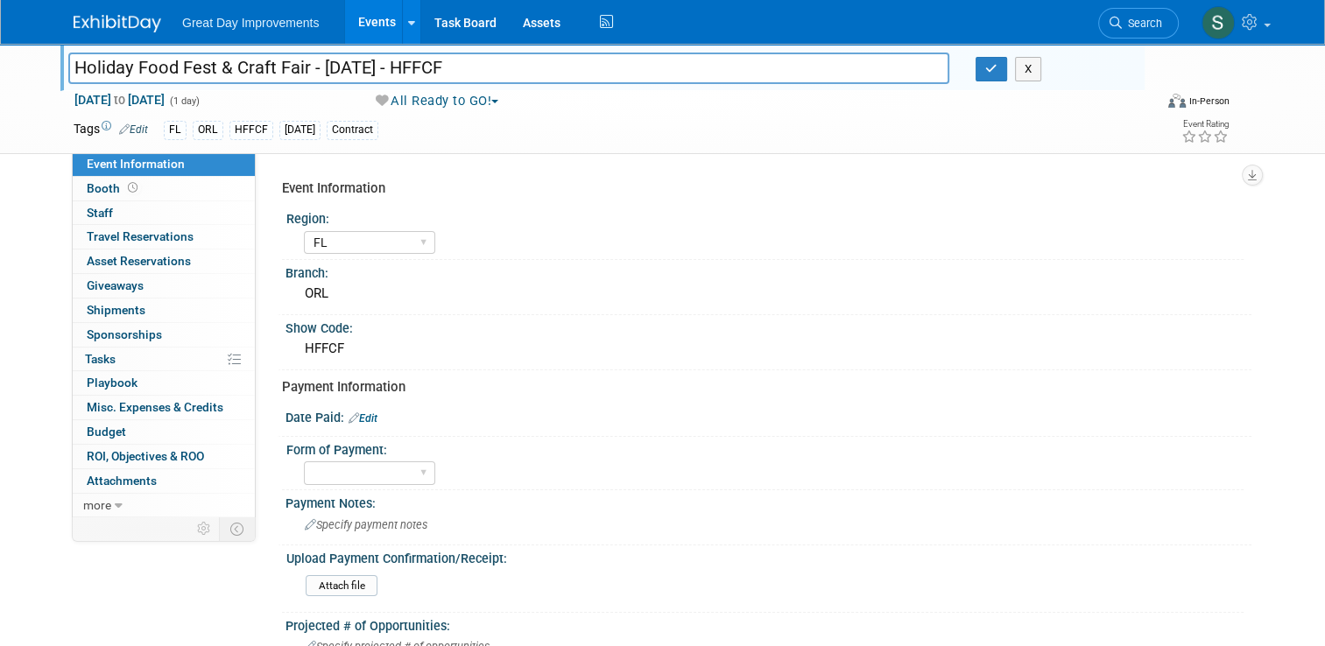
drag, startPoint x: 295, startPoint y: 69, endPoint x: 18, endPoint y: 30, distance: 280.5
click at [18, 30] on body "Great Day Improvements Events Add Event Bulk Upload Events Shareable Event Boar…" at bounding box center [662, 323] width 1325 height 646
click at [131, 19] on img at bounding box center [118, 24] width 88 height 18
